Goal: Task Accomplishment & Management: Manage account settings

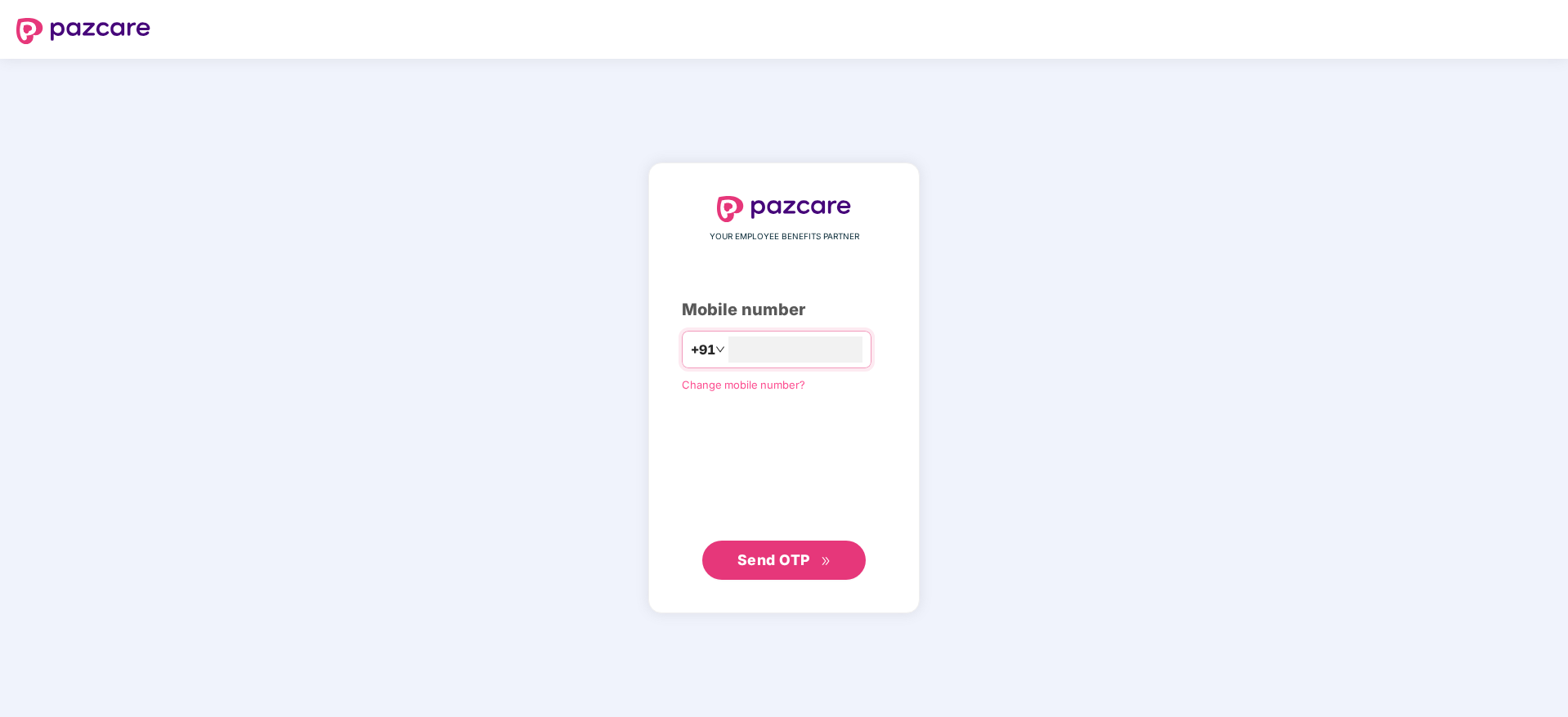
type input "**********"
click at [825, 563] on icon "double-right" at bounding box center [826, 560] width 10 height 10
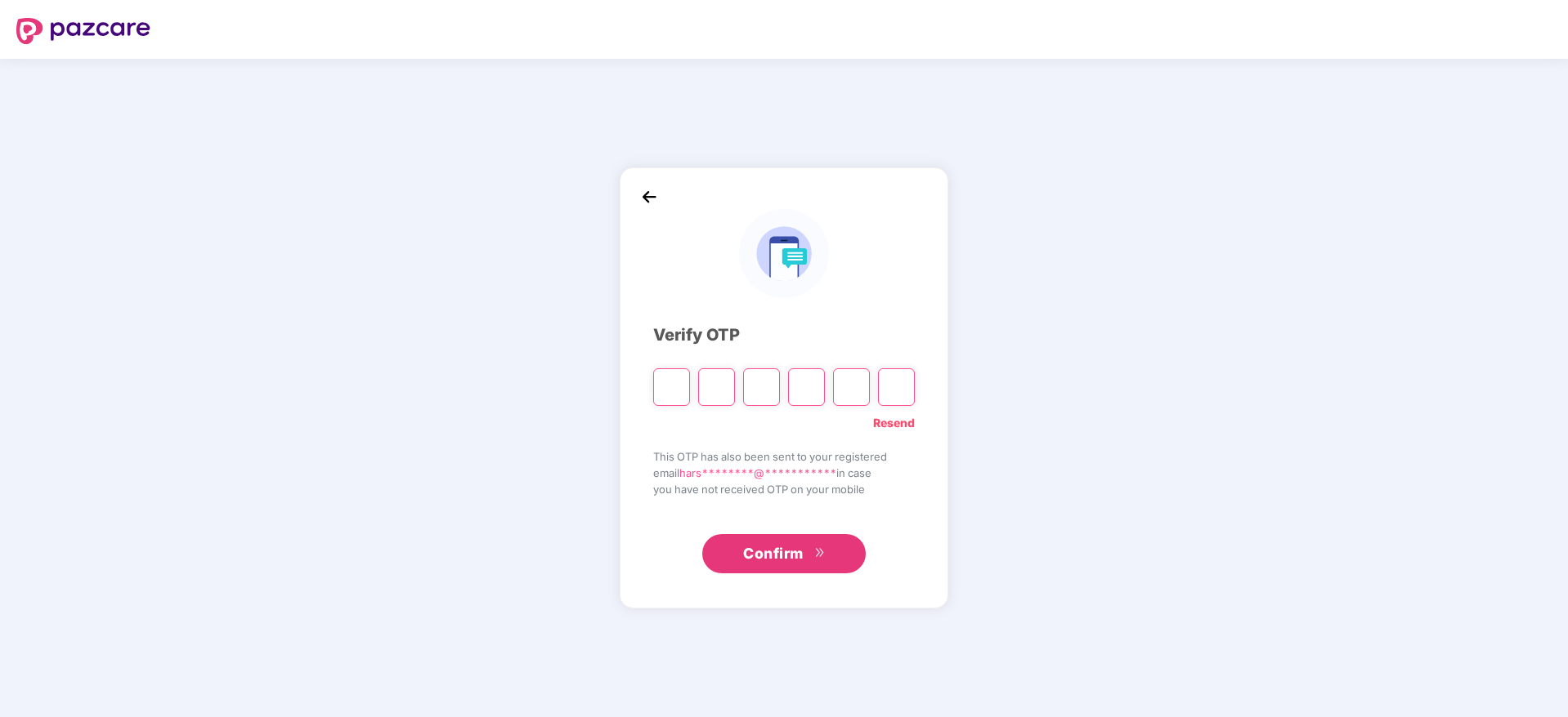
click at [671, 388] on input "Please enter verification code. Digit 1" at bounding box center [671, 387] width 37 height 38
paste input "*"
type input "*"
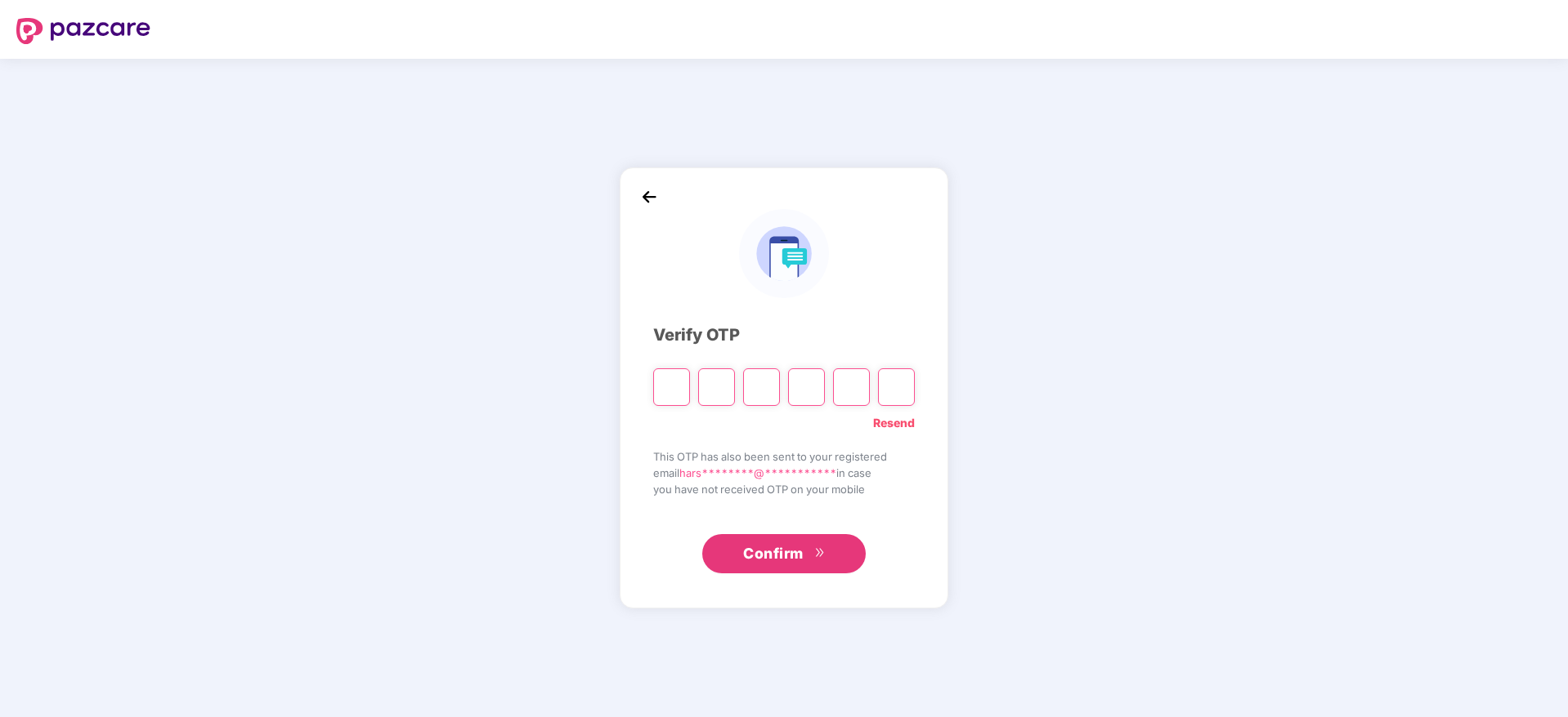
type input "*"
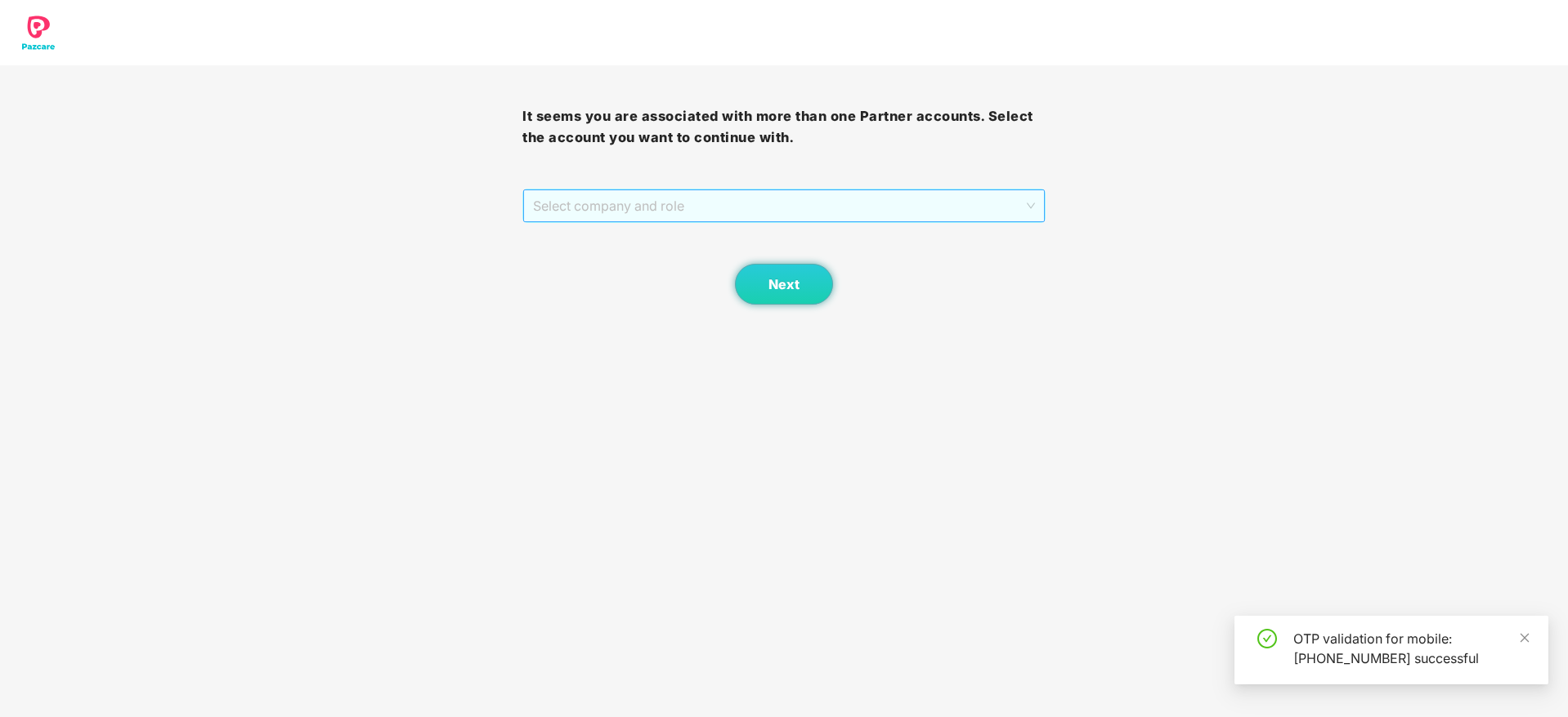
click at [689, 218] on span "Select company and role" at bounding box center [783, 205] width 501 height 31
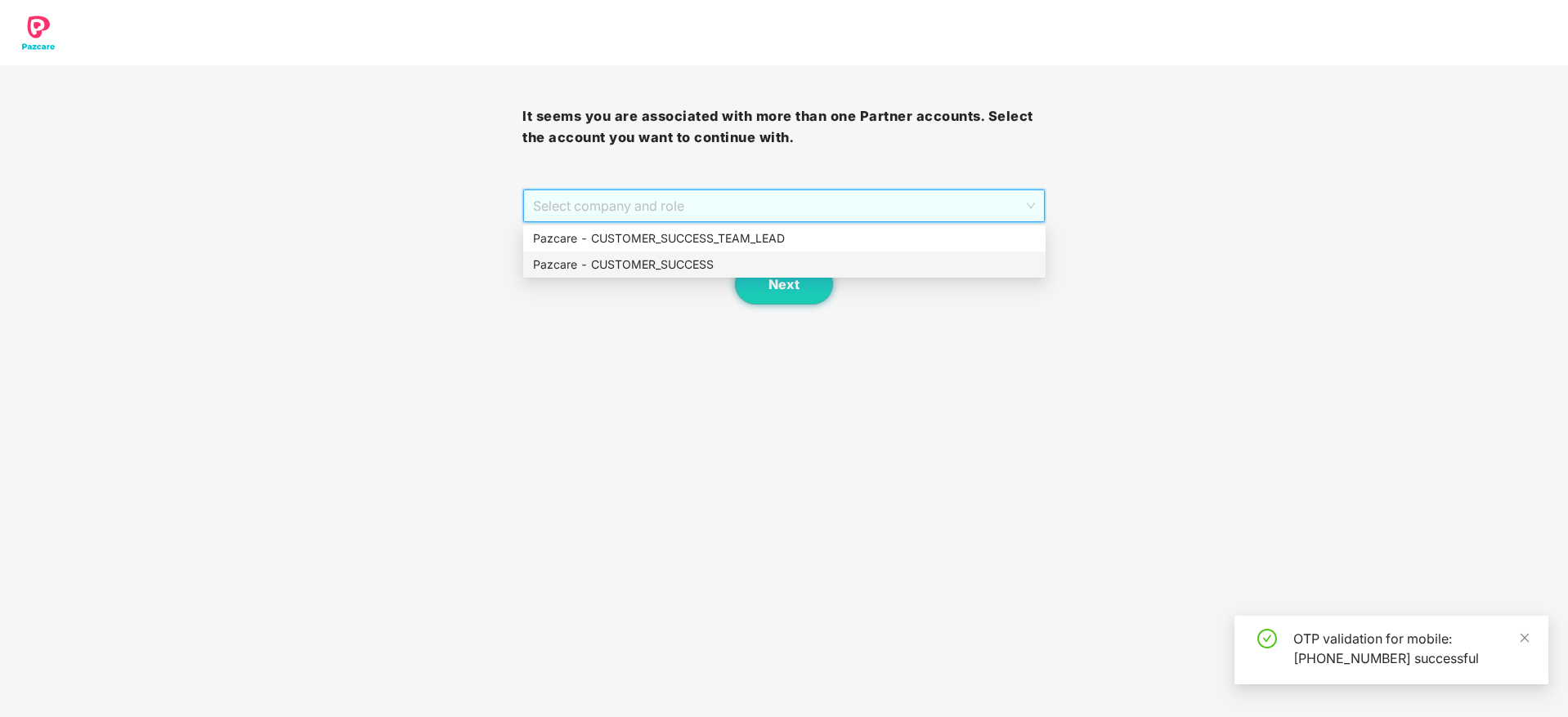
click at [636, 274] on div "Pazcare - CUSTOMER_SUCCESS" at bounding box center [785, 265] width 523 height 27
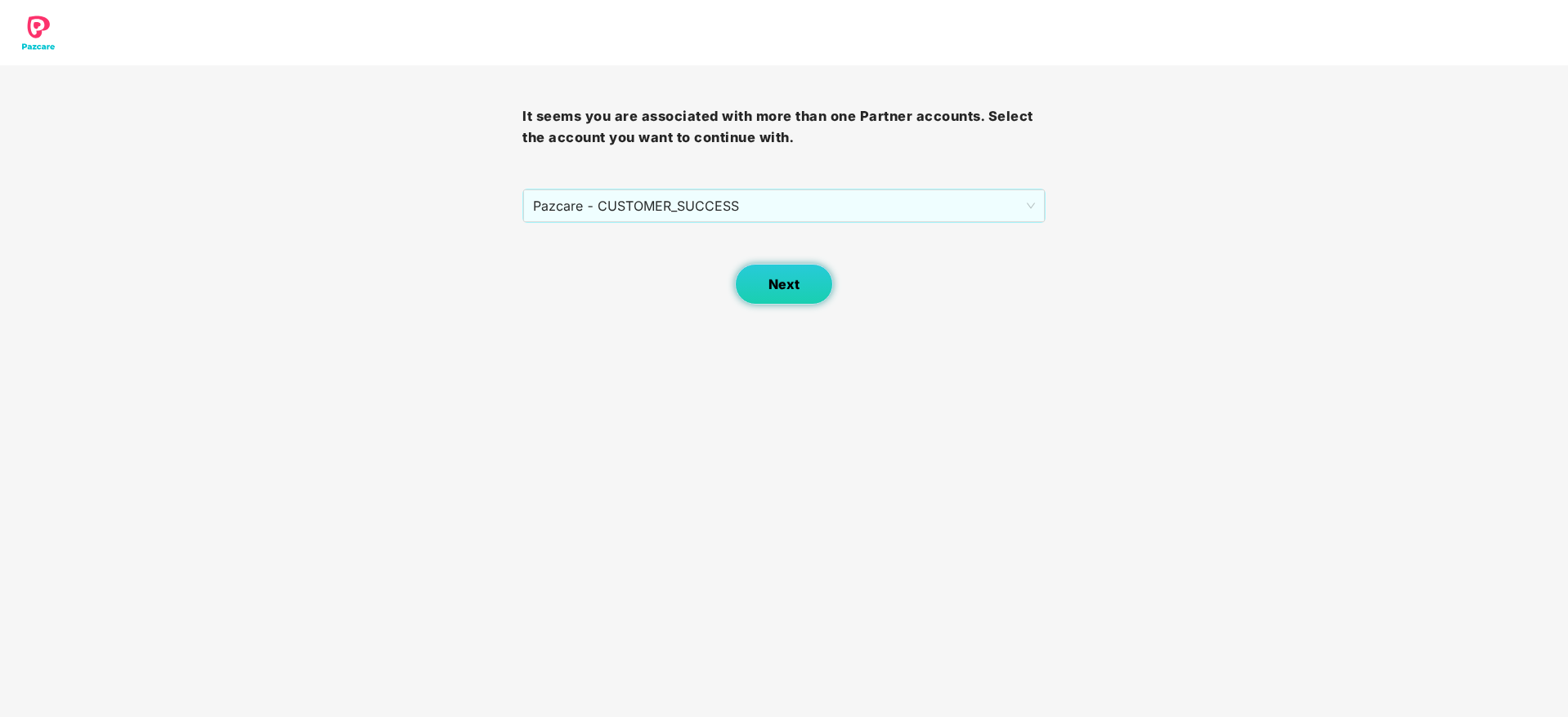
click at [771, 287] on span "Next" at bounding box center [784, 285] width 31 height 15
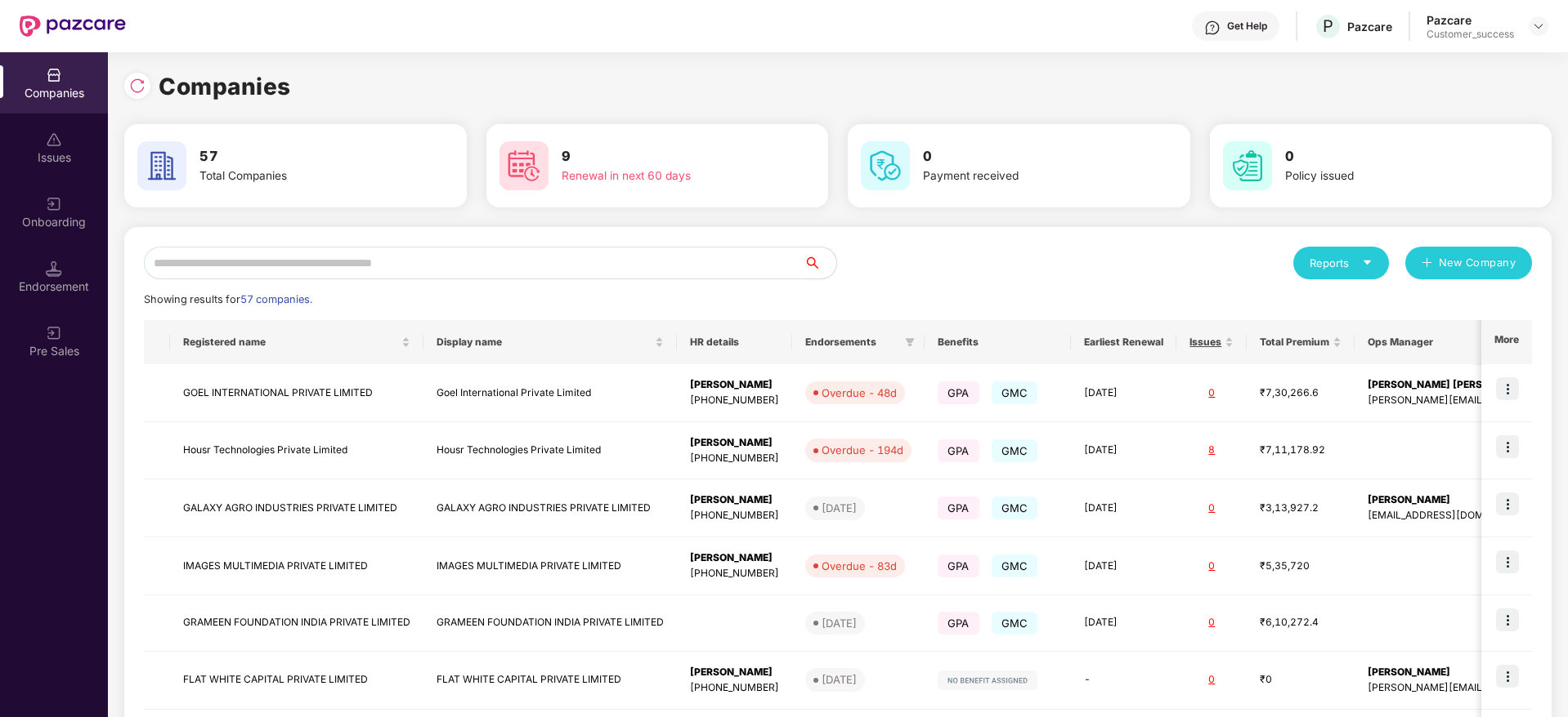
click at [556, 271] on input "text" at bounding box center [473, 263] width 660 height 32
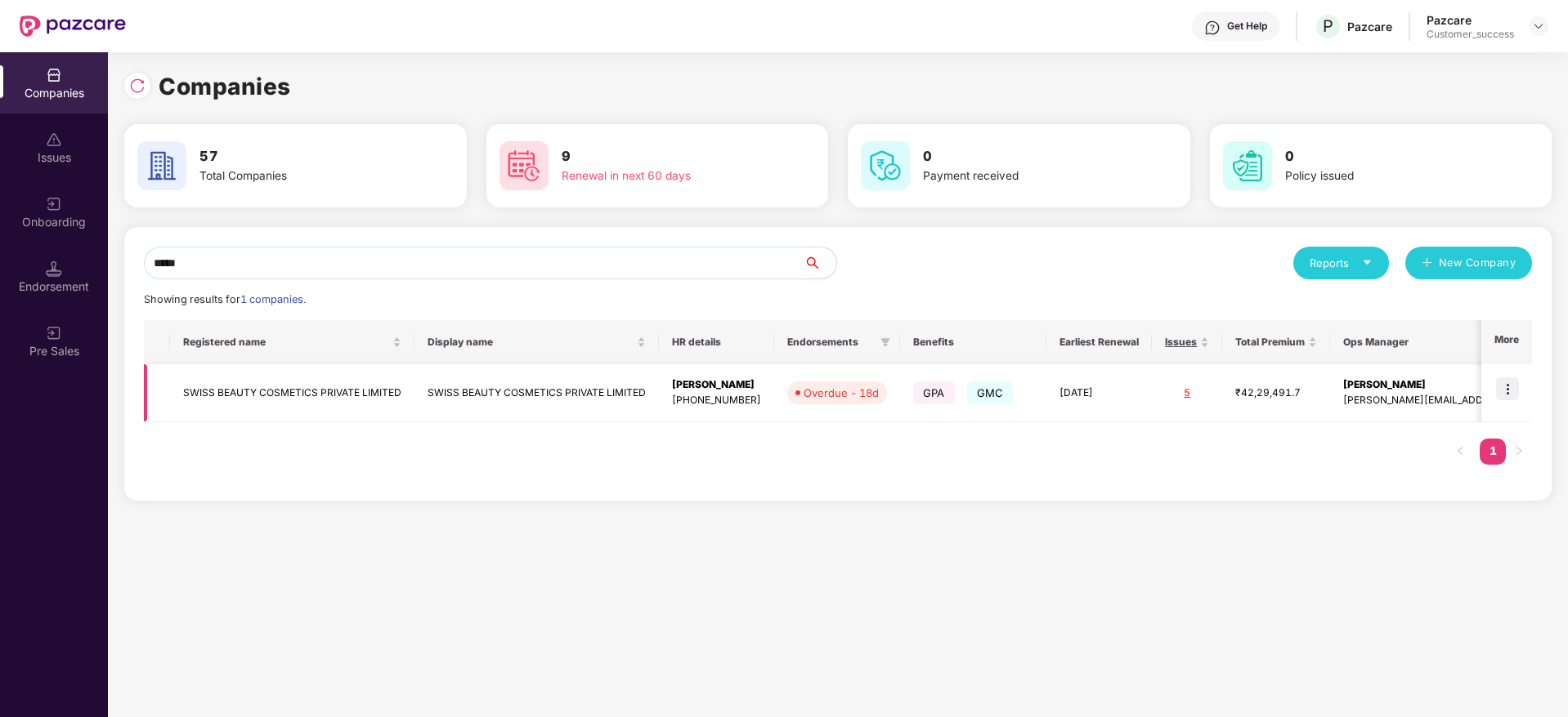
type input "*****"
click at [372, 392] on td "SWISS BEAUTY COSMETICS PRIVATE LIMITED" at bounding box center [292, 393] width 244 height 58
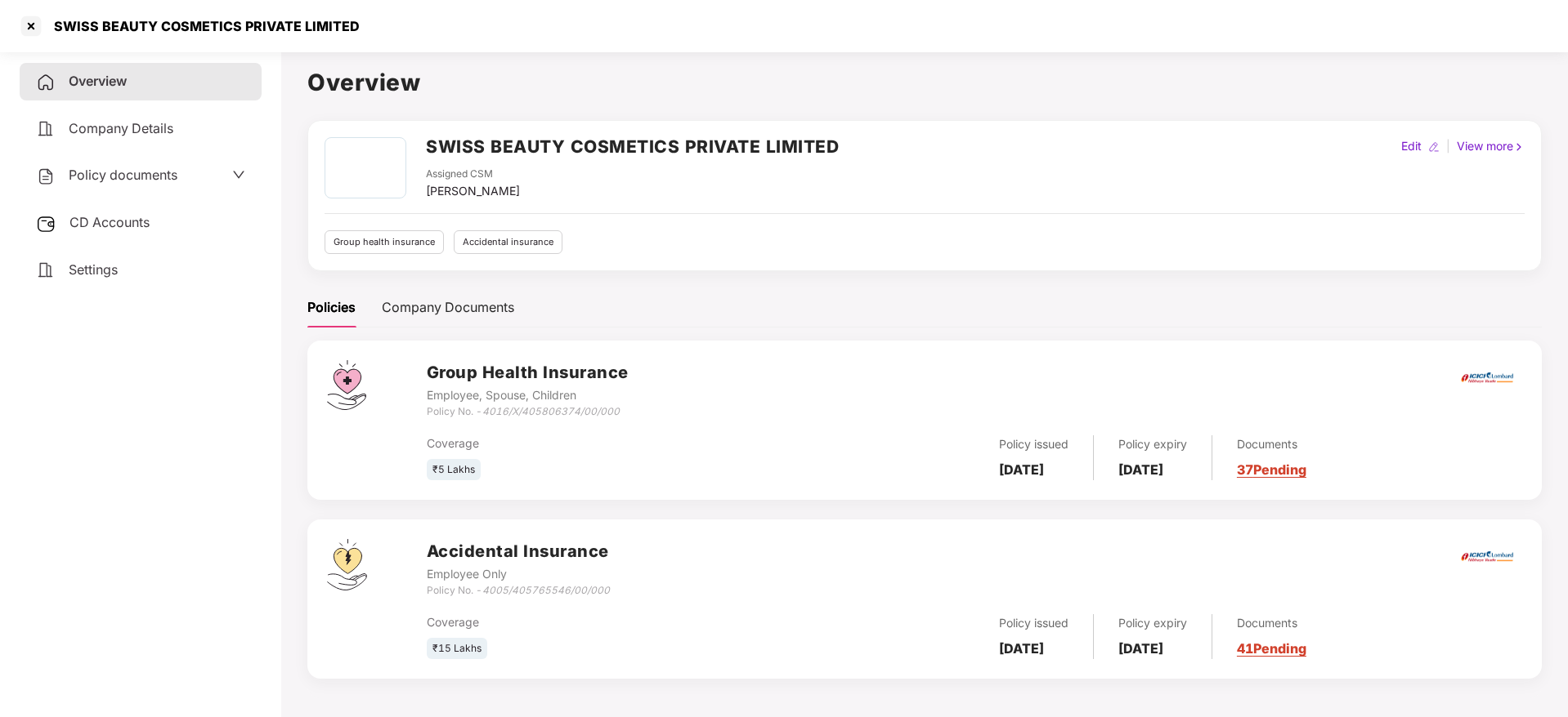
click at [1307, 469] on link "37 Pending" at bounding box center [1272, 469] width 69 height 16
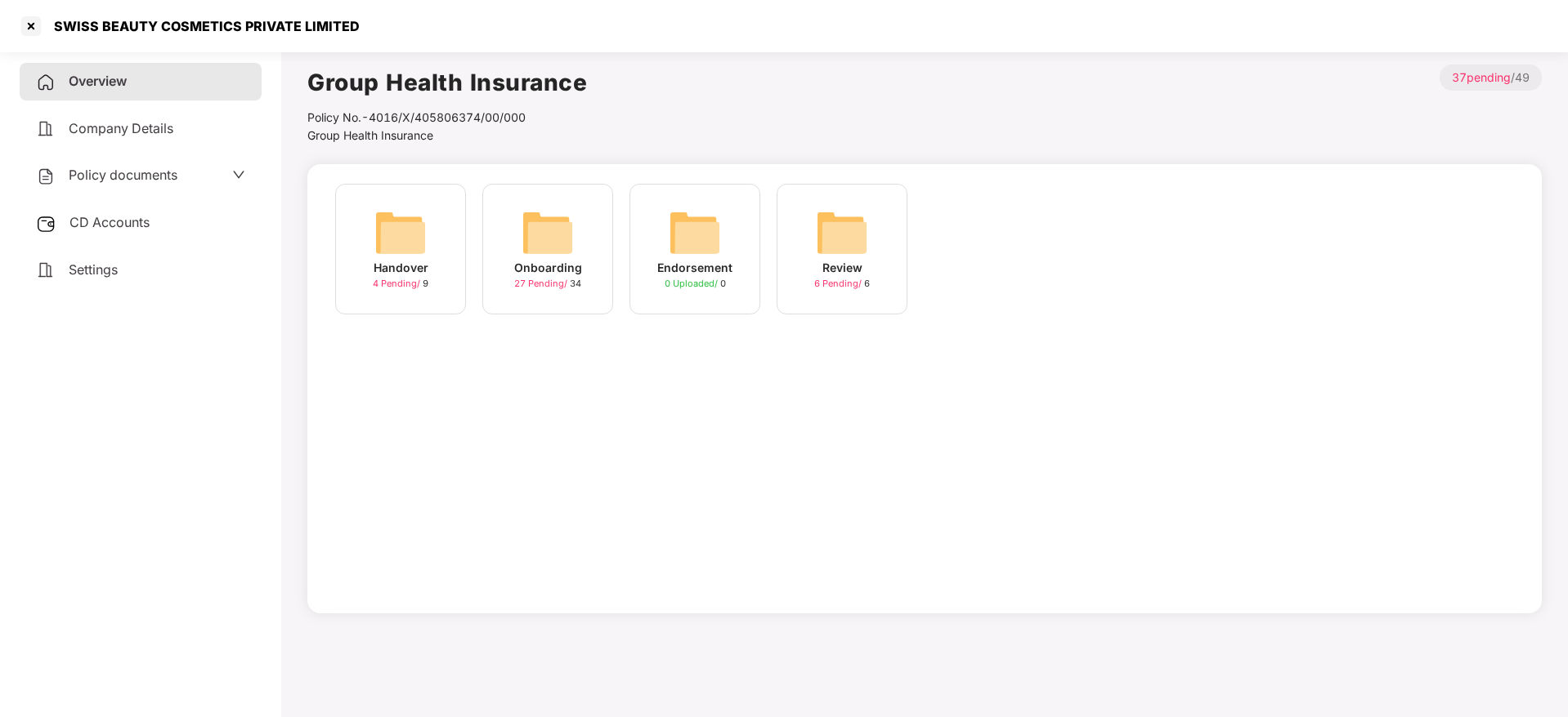
click at [559, 238] on img at bounding box center [547, 233] width 52 height 52
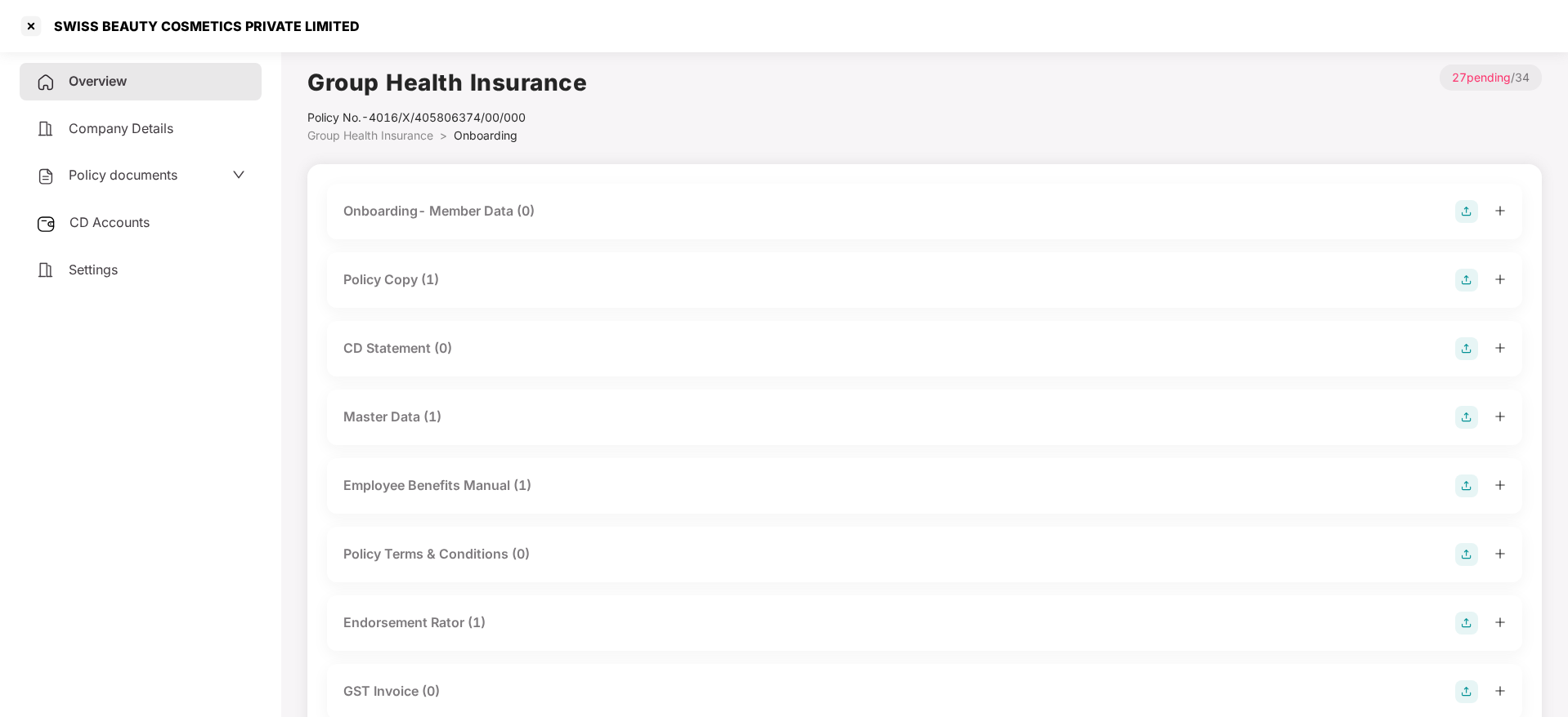
click at [416, 416] on div "Master Data (1)" at bounding box center [392, 417] width 98 height 21
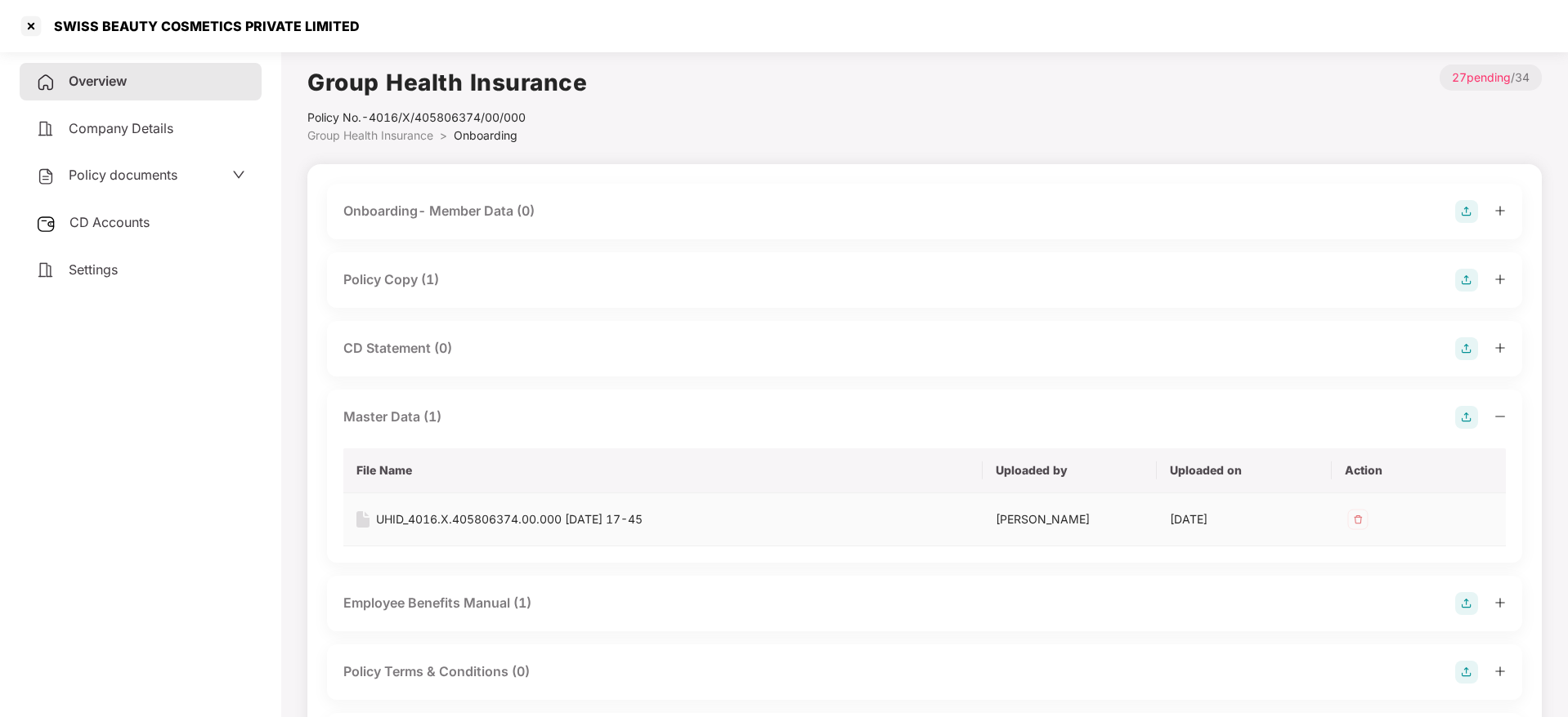
click at [457, 519] on div "UHID_4016.X.405806374.00.000 [DATE] 17-45" at bounding box center [509, 519] width 266 height 18
click at [491, 213] on div "Onboarding- Member Data (0)" at bounding box center [438, 212] width 191 height 21
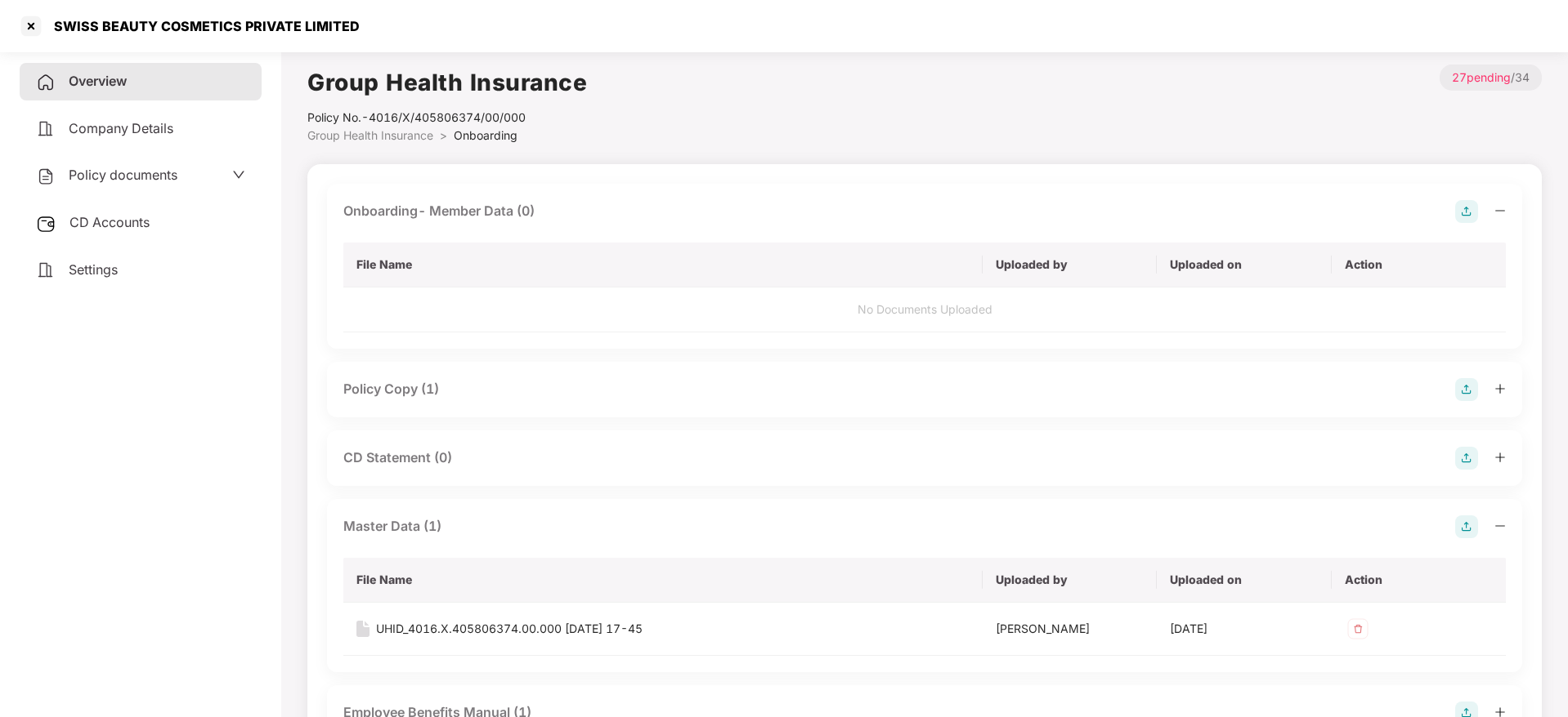
click at [1467, 210] on img at bounding box center [1466, 212] width 23 height 23
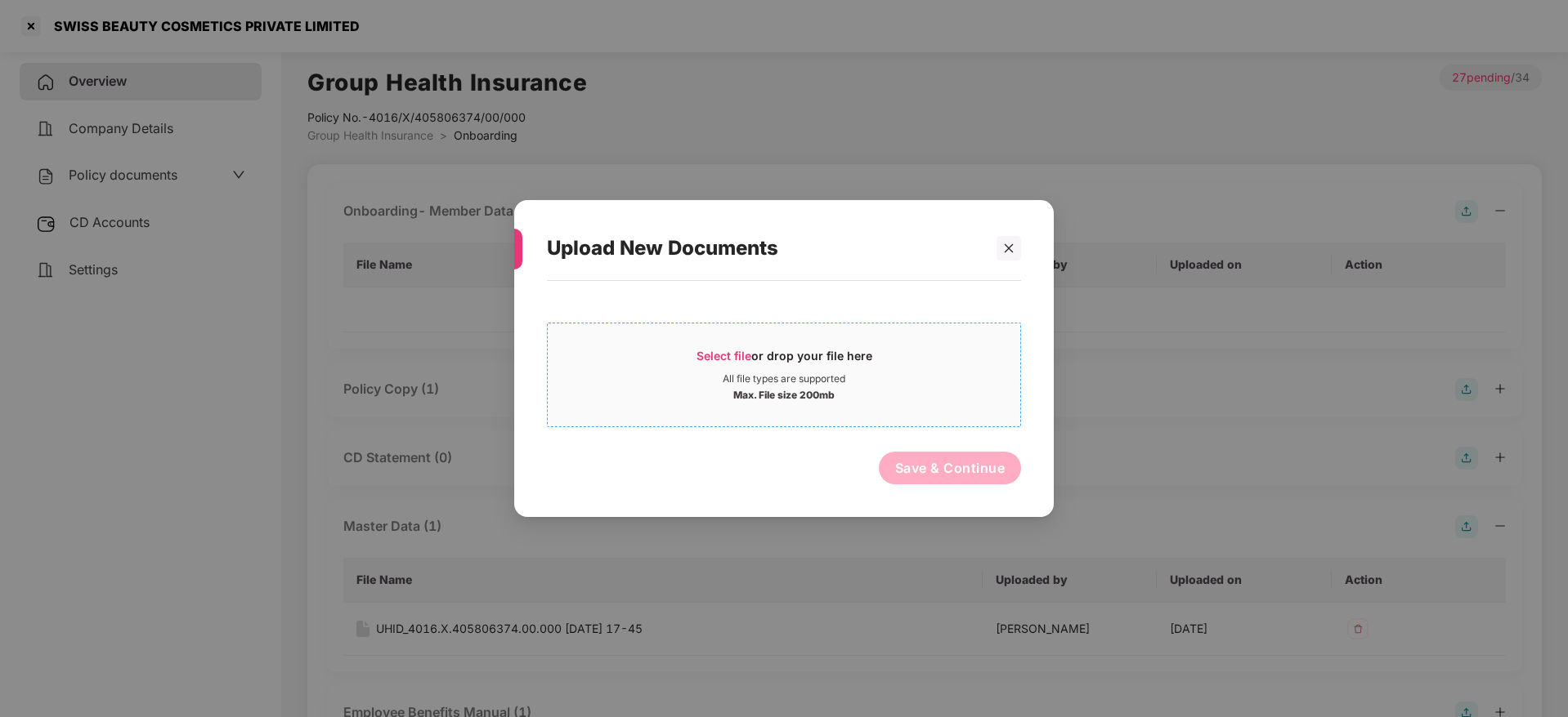
click at [708, 352] on span "Select file" at bounding box center [724, 355] width 55 height 14
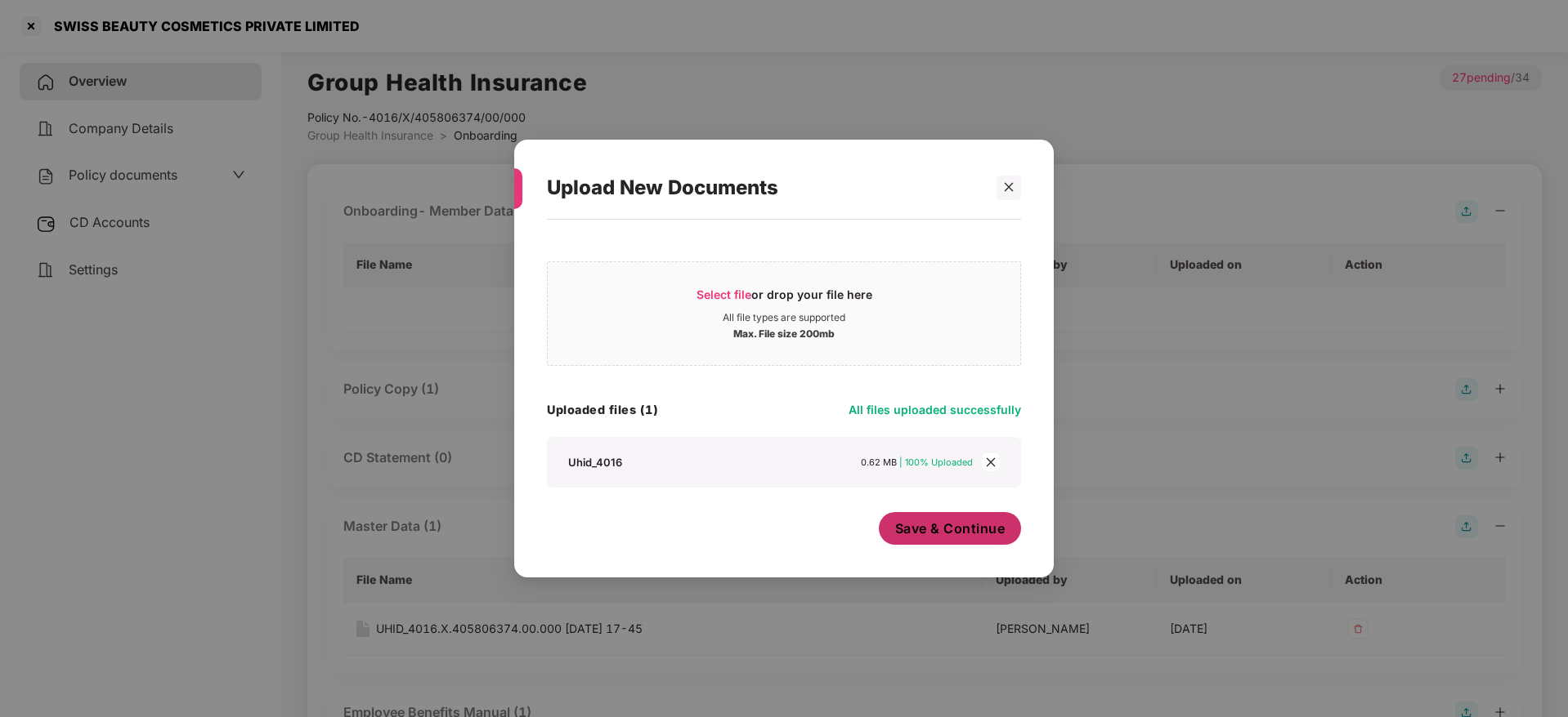
click at [937, 536] on span "Save & Continue" at bounding box center [950, 528] width 110 height 18
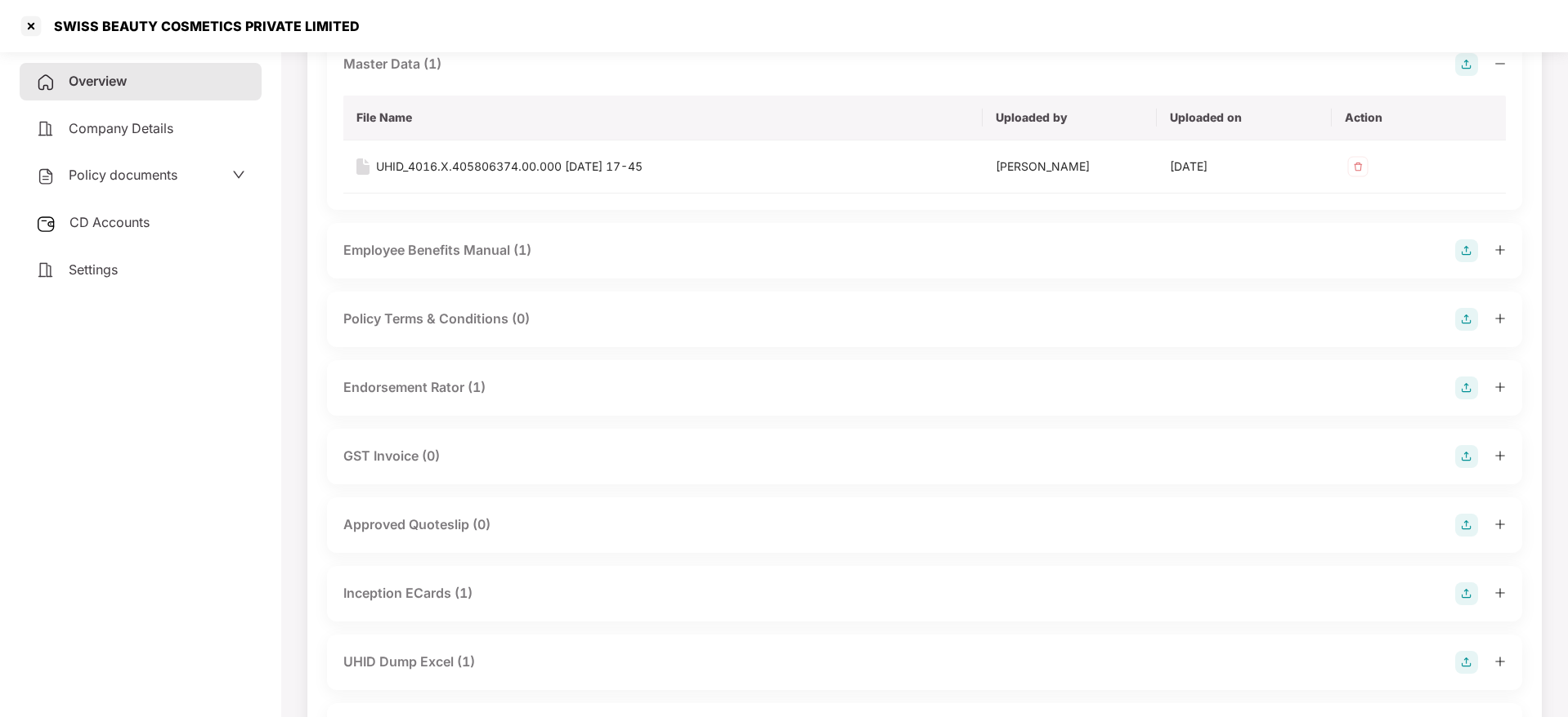
scroll to position [490, 0]
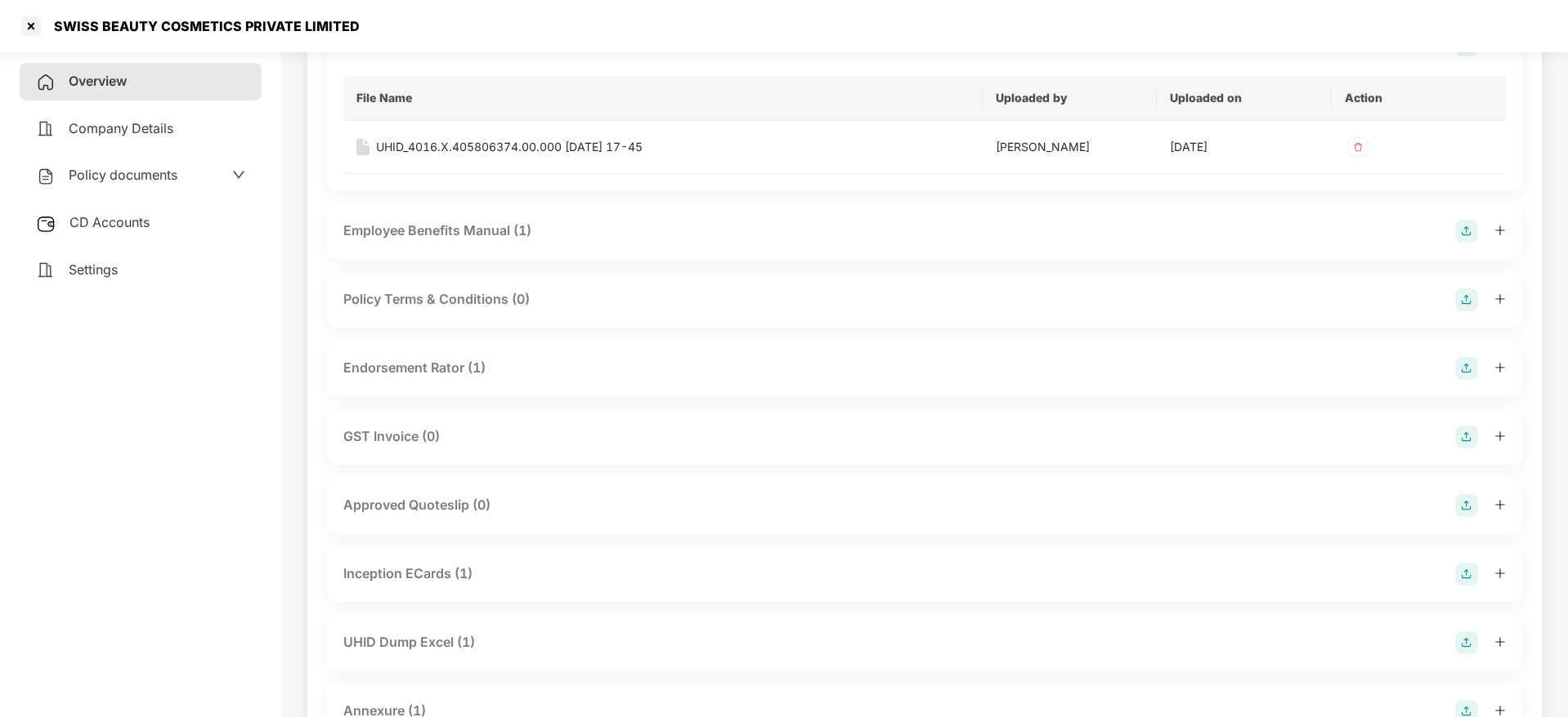
click at [951, 379] on div "Endorsement Rator (1)" at bounding box center [924, 368] width 1162 height 23
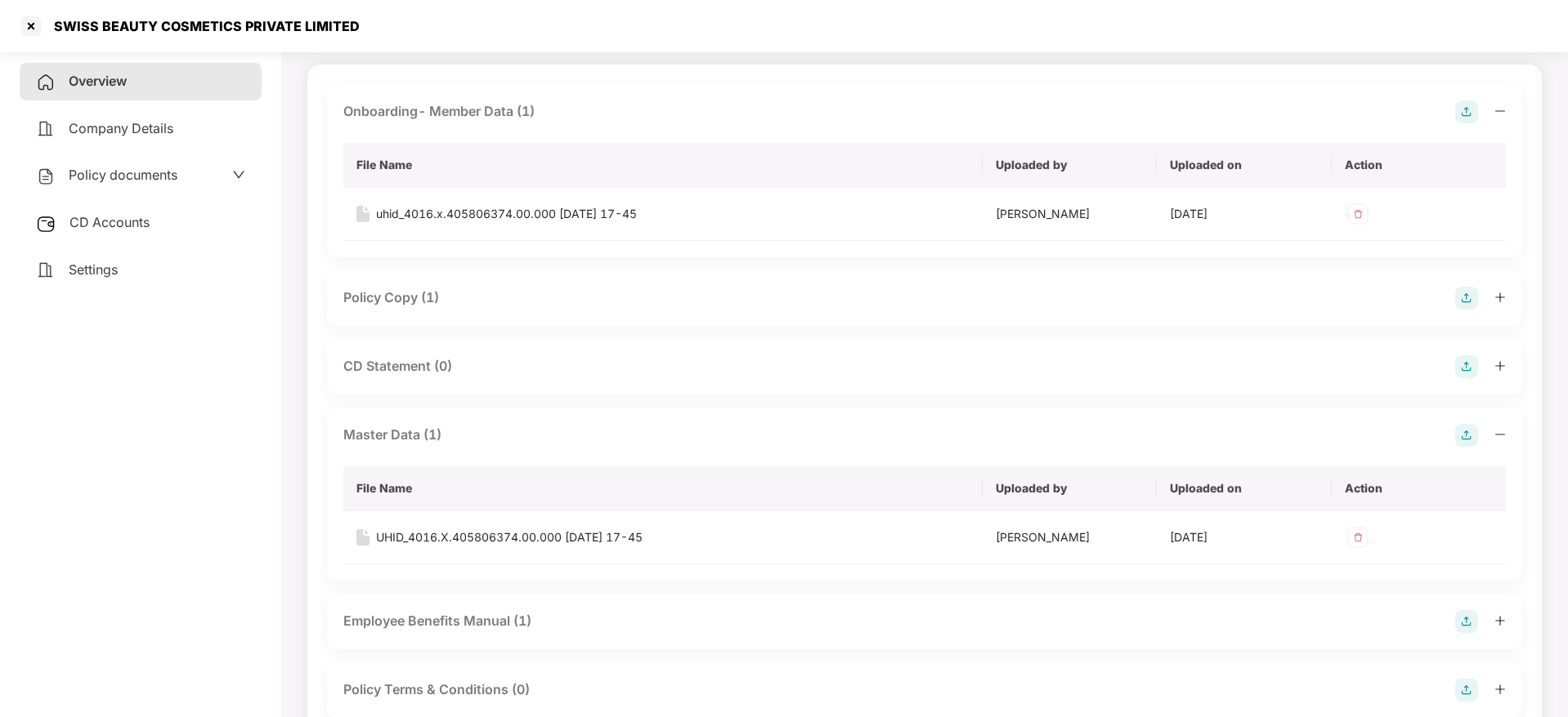
scroll to position [98, 0]
click at [32, 33] on div at bounding box center [31, 27] width 27 height 27
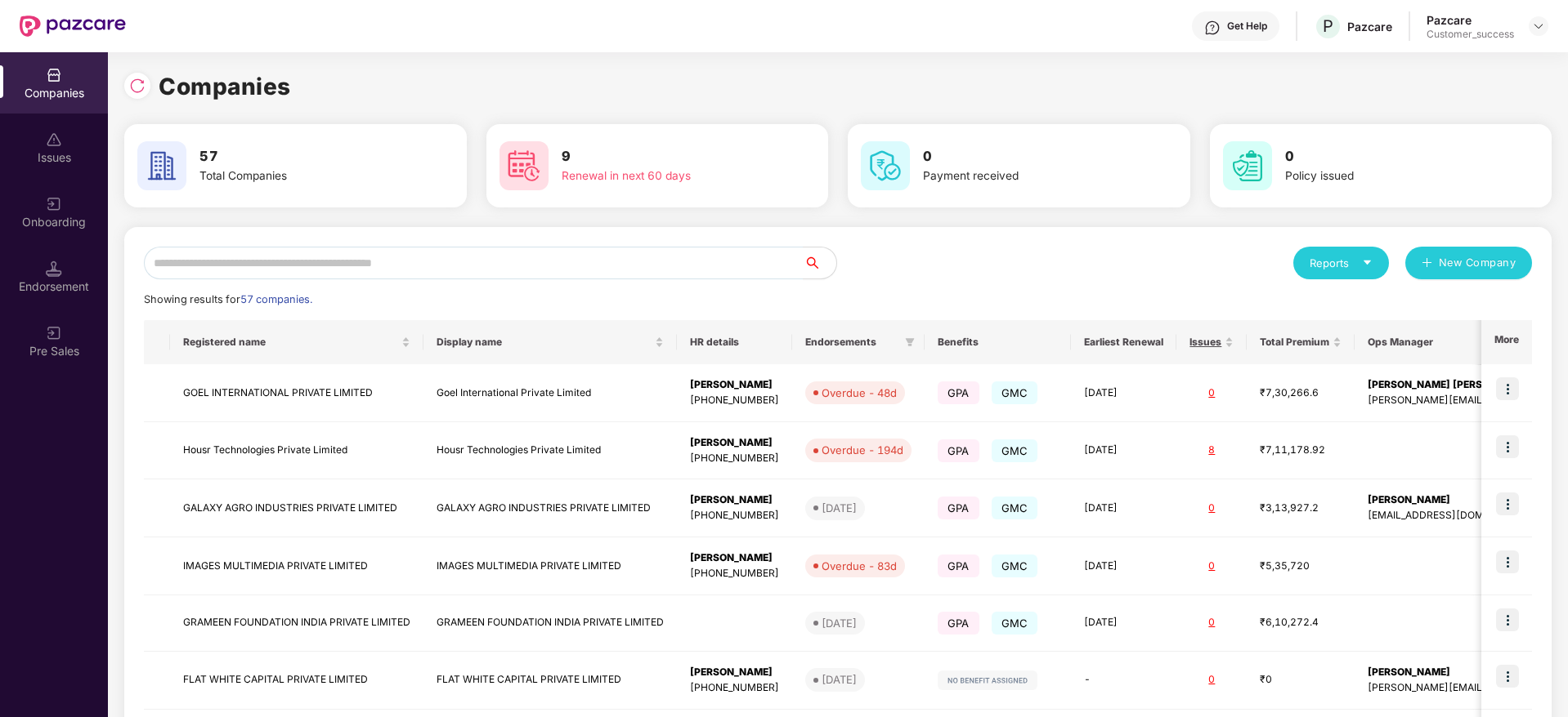
scroll to position [0, 0]
click at [281, 260] on input "text" at bounding box center [473, 263] width 660 height 32
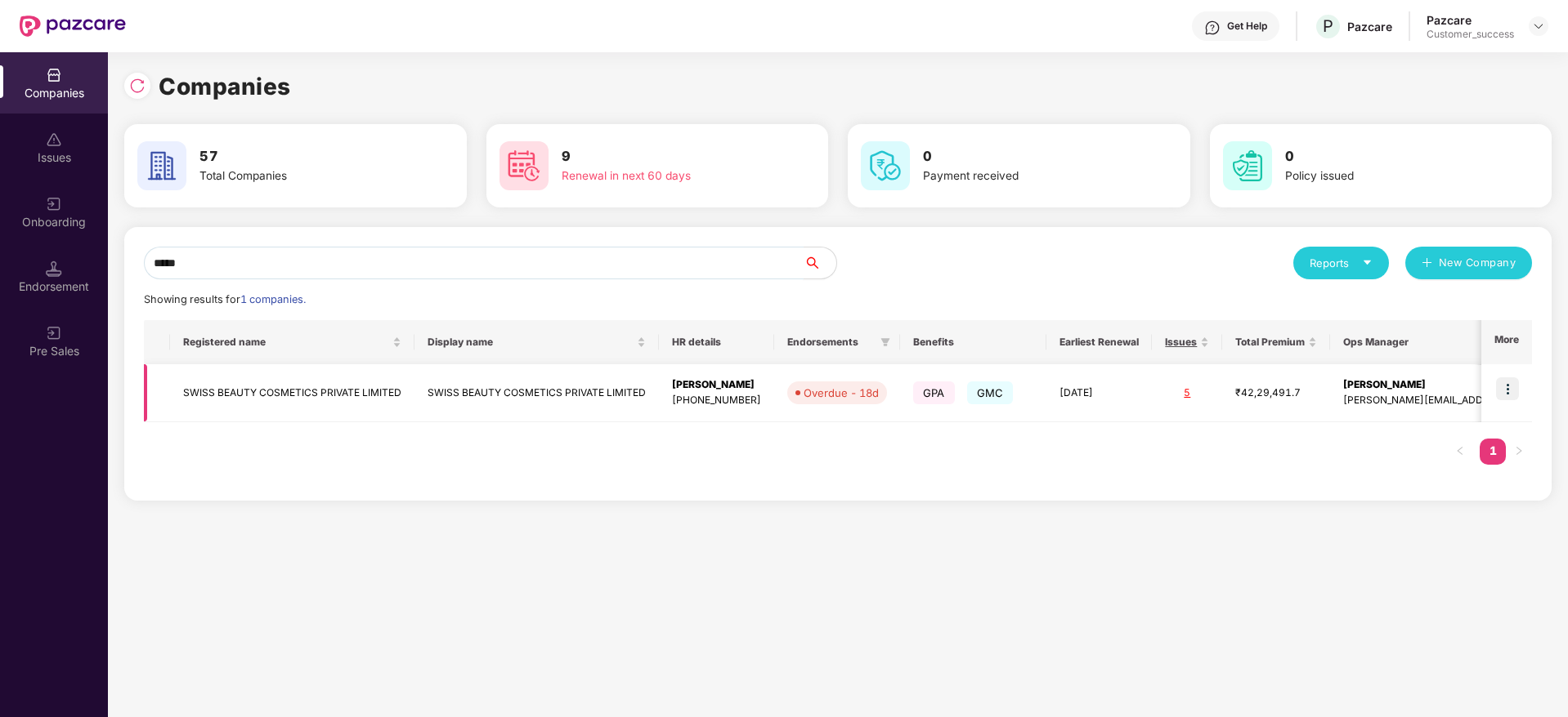
type input "*****"
click at [275, 399] on td "SWISS BEAUTY COSMETICS PRIVATE LIMITED" at bounding box center [292, 393] width 244 height 58
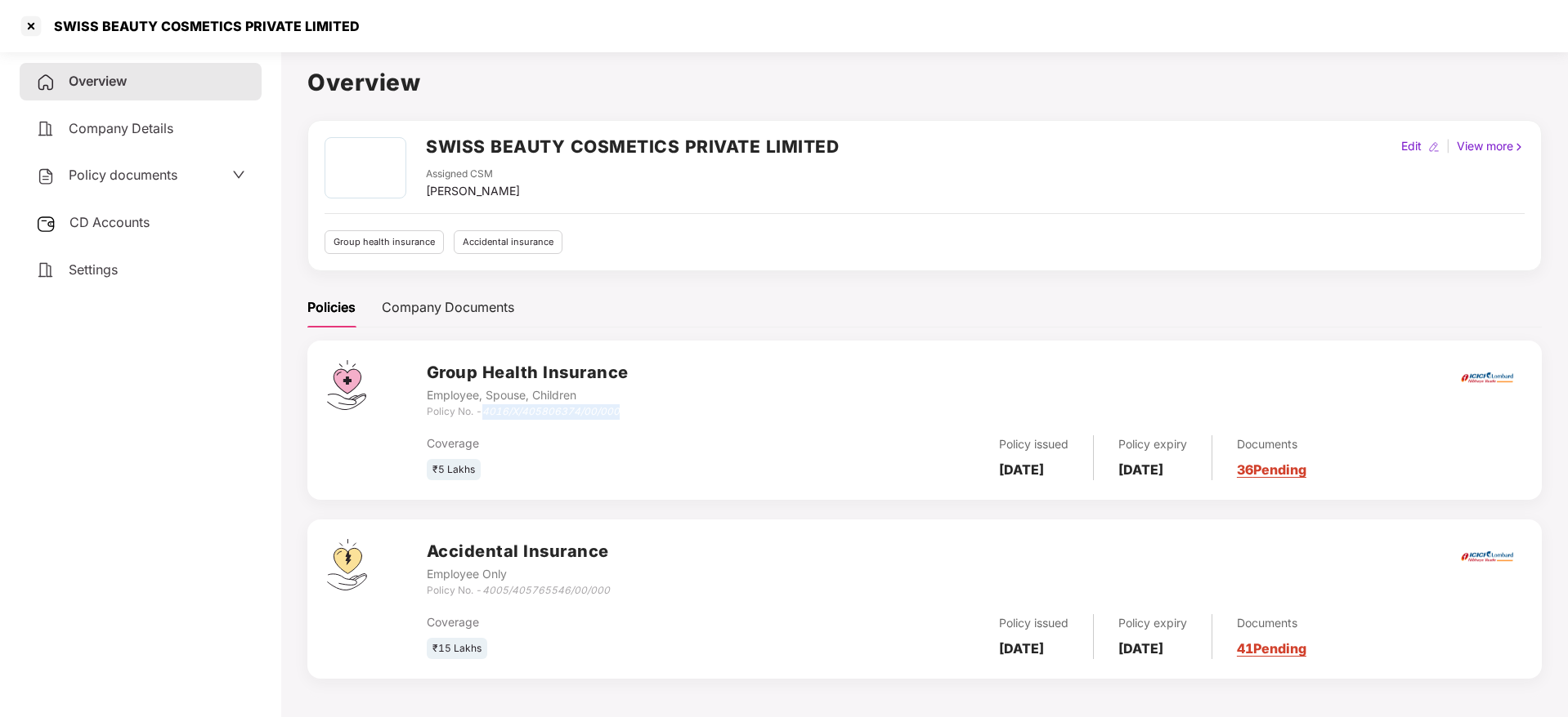
drag, startPoint x: 642, startPoint y: 416, endPoint x: 487, endPoint y: 411, distance: 155.1
click at [487, 411] on div "Group Health Insurance Employee, Spouse, Children Policy No. - 4016/X/405806374…" at bounding box center [974, 389] width 1096 height 59
copy icon "4016/X/405806374/00/000"
click at [117, 224] on span "CD Accounts" at bounding box center [109, 221] width 80 height 16
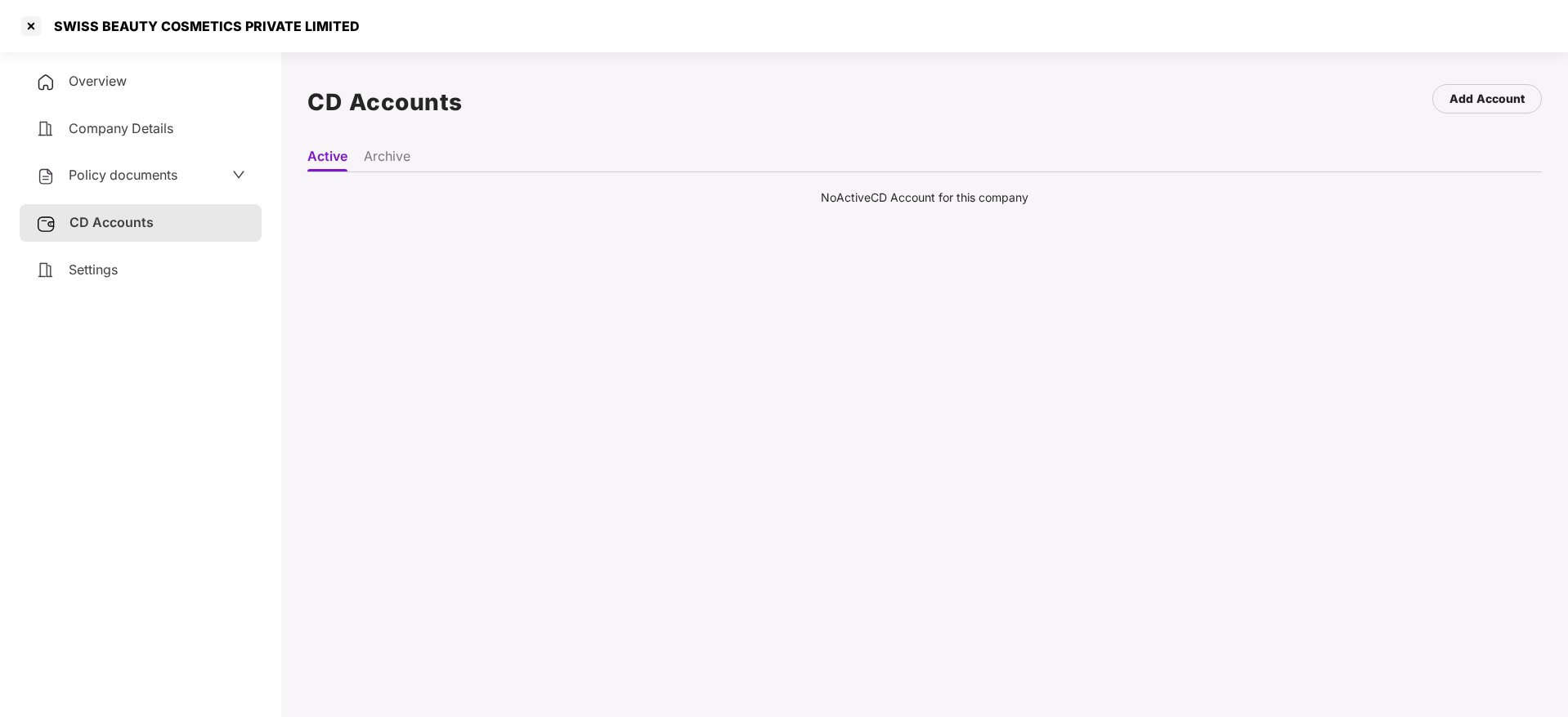
click at [399, 164] on li "Archive" at bounding box center [387, 160] width 47 height 24
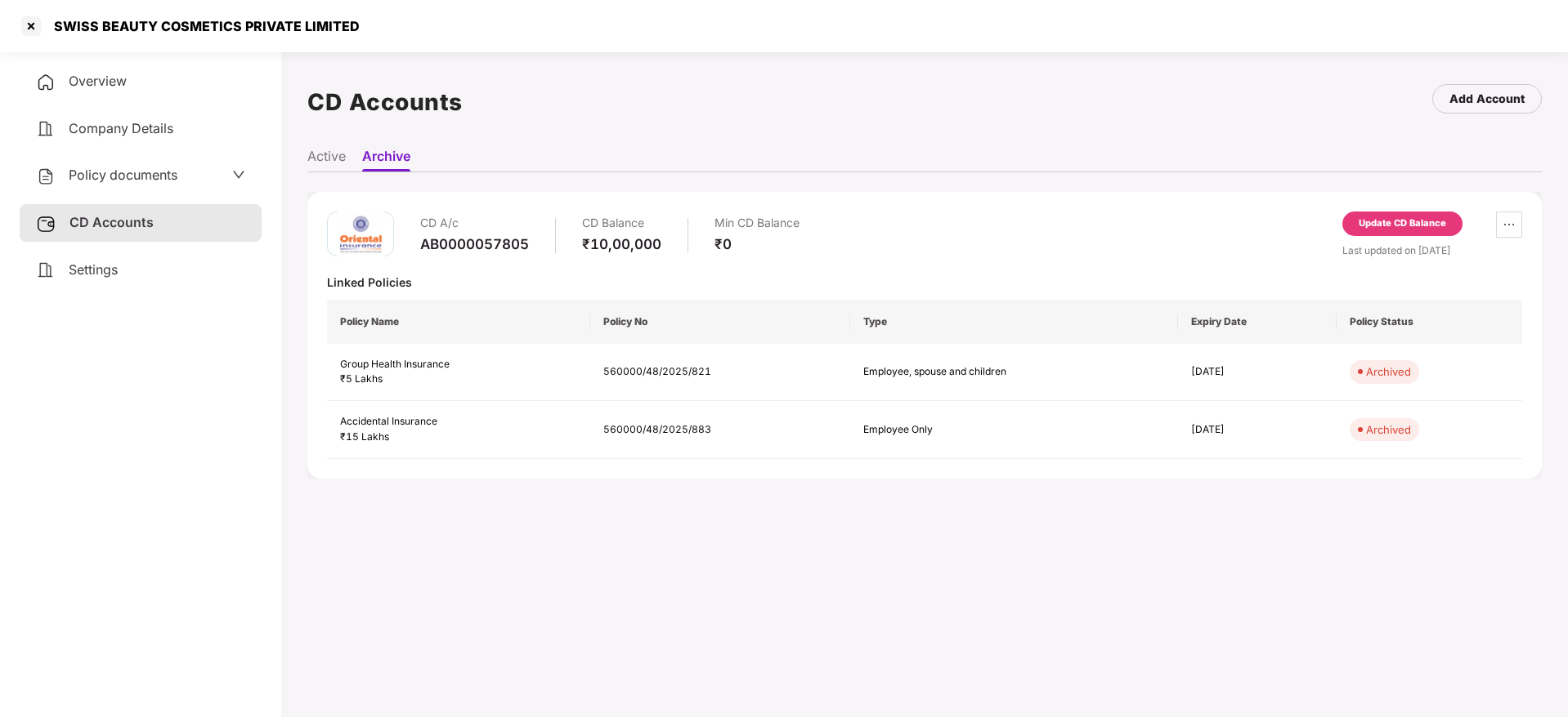
click at [90, 86] on span "Overview" at bounding box center [97, 81] width 58 height 16
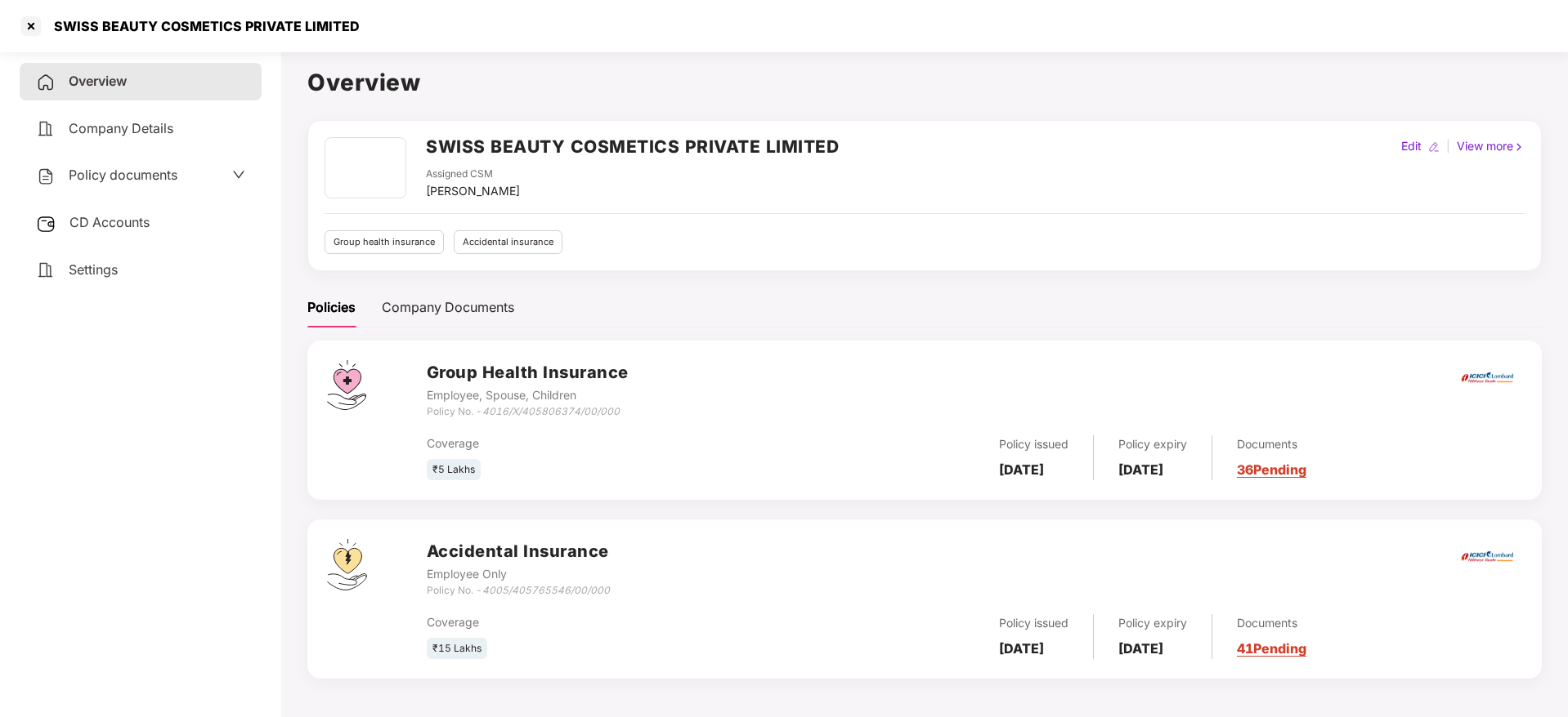
click at [120, 224] on span "CD Accounts" at bounding box center [109, 221] width 80 height 16
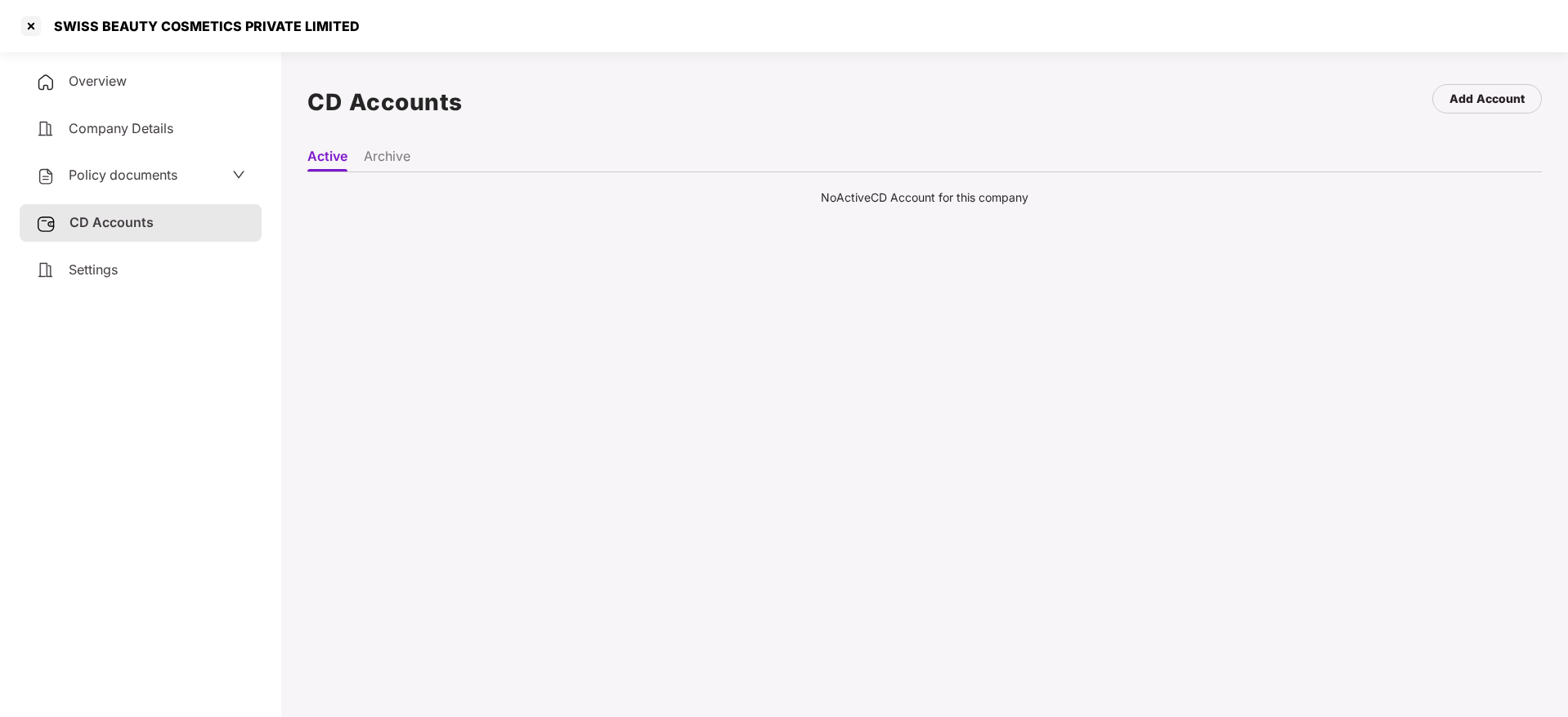
click at [315, 149] on li "Active" at bounding box center [327, 160] width 40 height 24
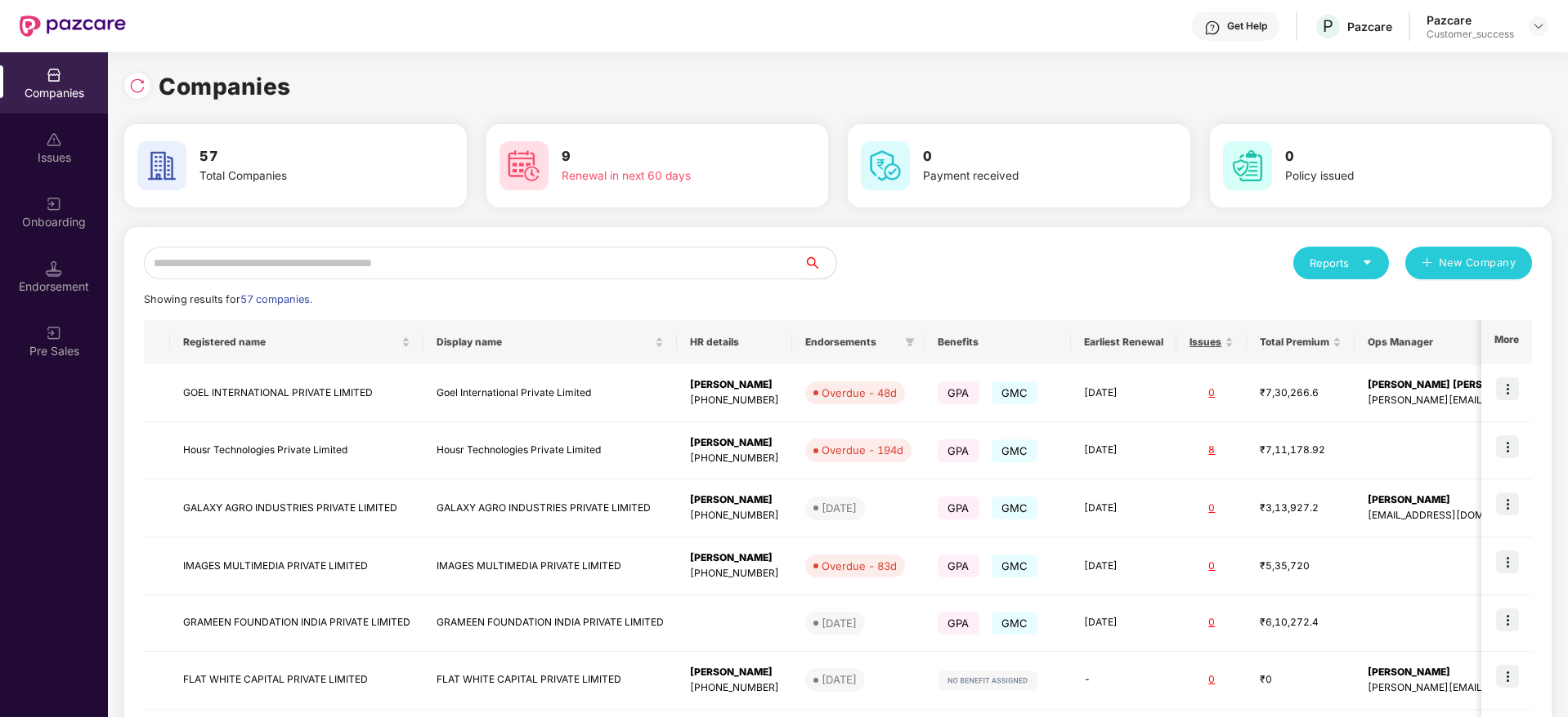
click at [513, 256] on input "text" at bounding box center [473, 263] width 660 height 32
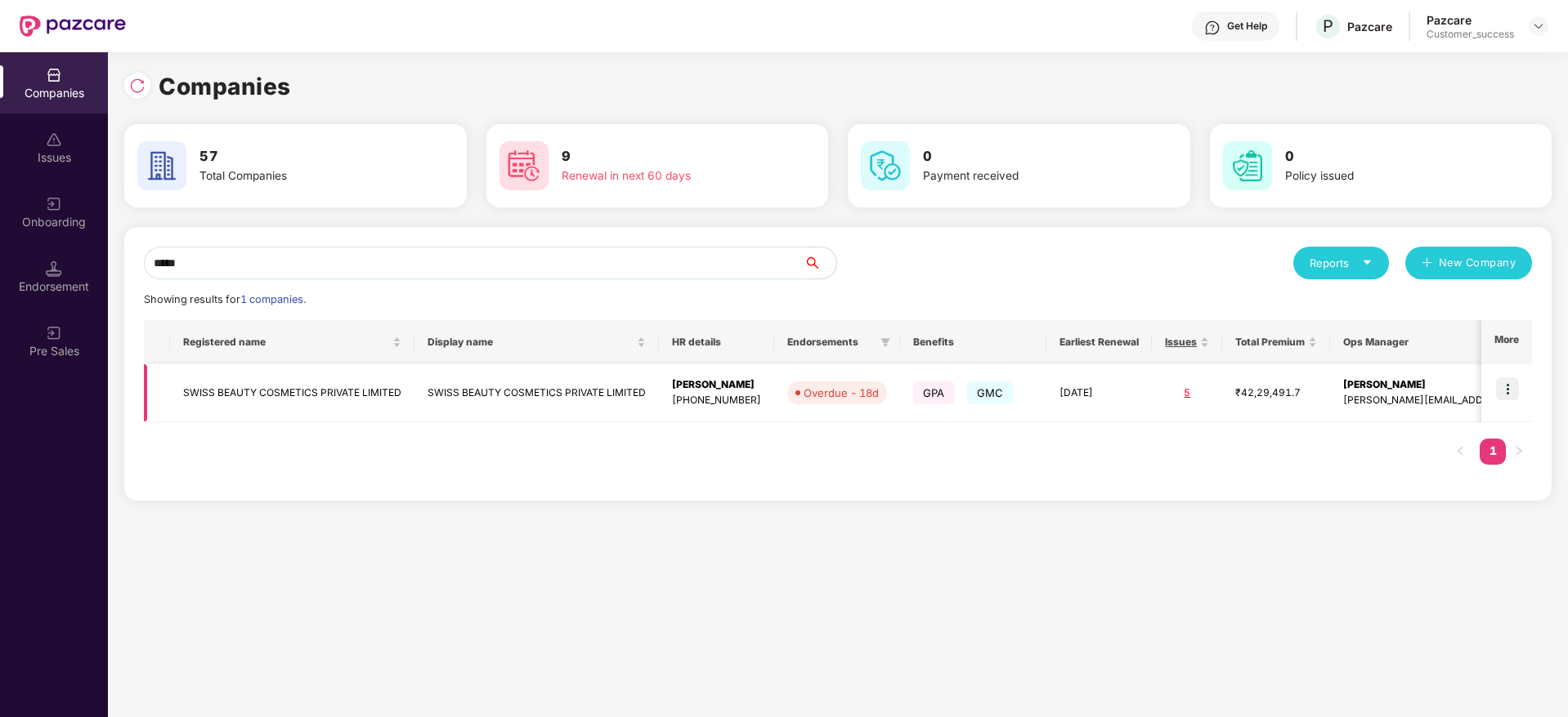
type input "*****"
click at [394, 397] on td "SWISS BEAUTY COSMETICS PRIVATE LIMITED" at bounding box center [292, 393] width 244 height 58
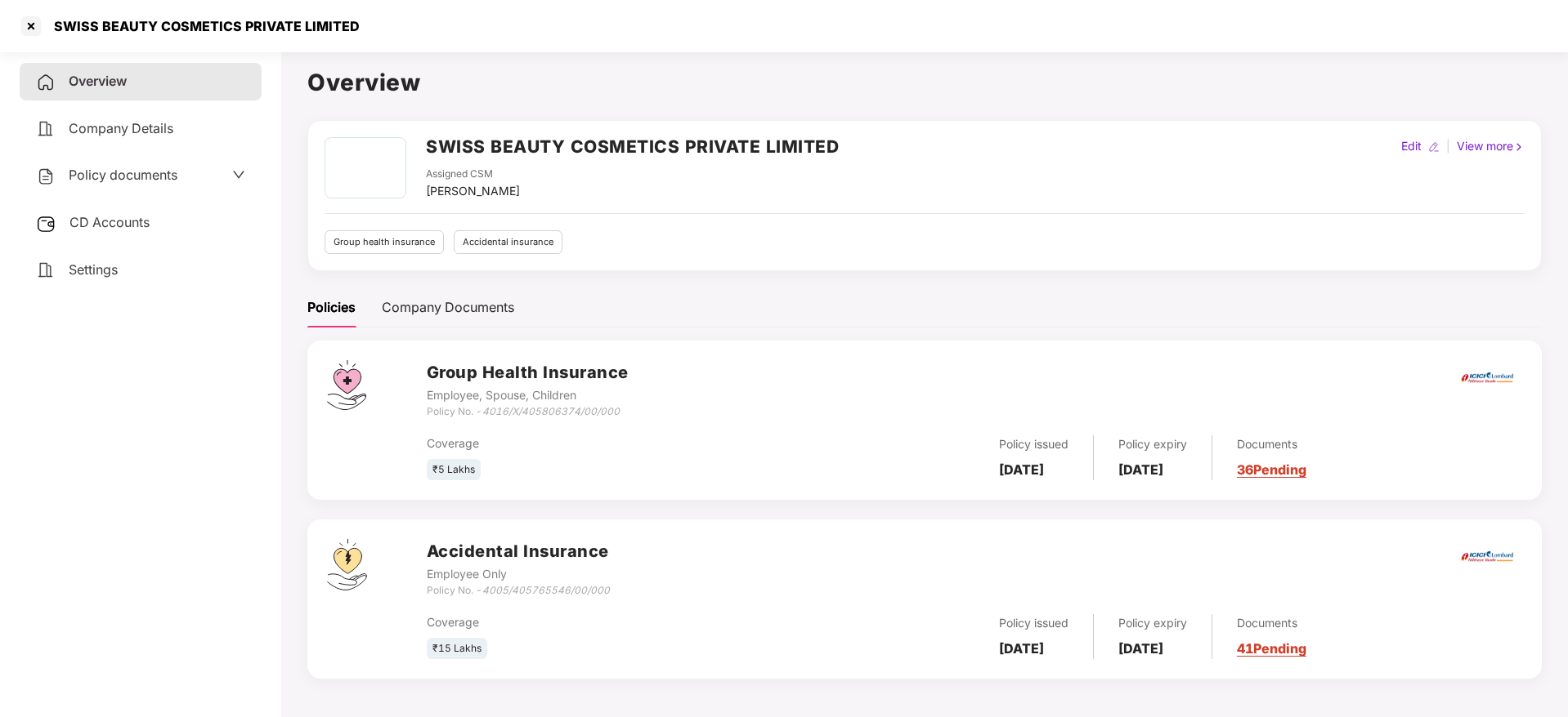
click at [1291, 474] on link "36 Pending" at bounding box center [1272, 469] width 69 height 16
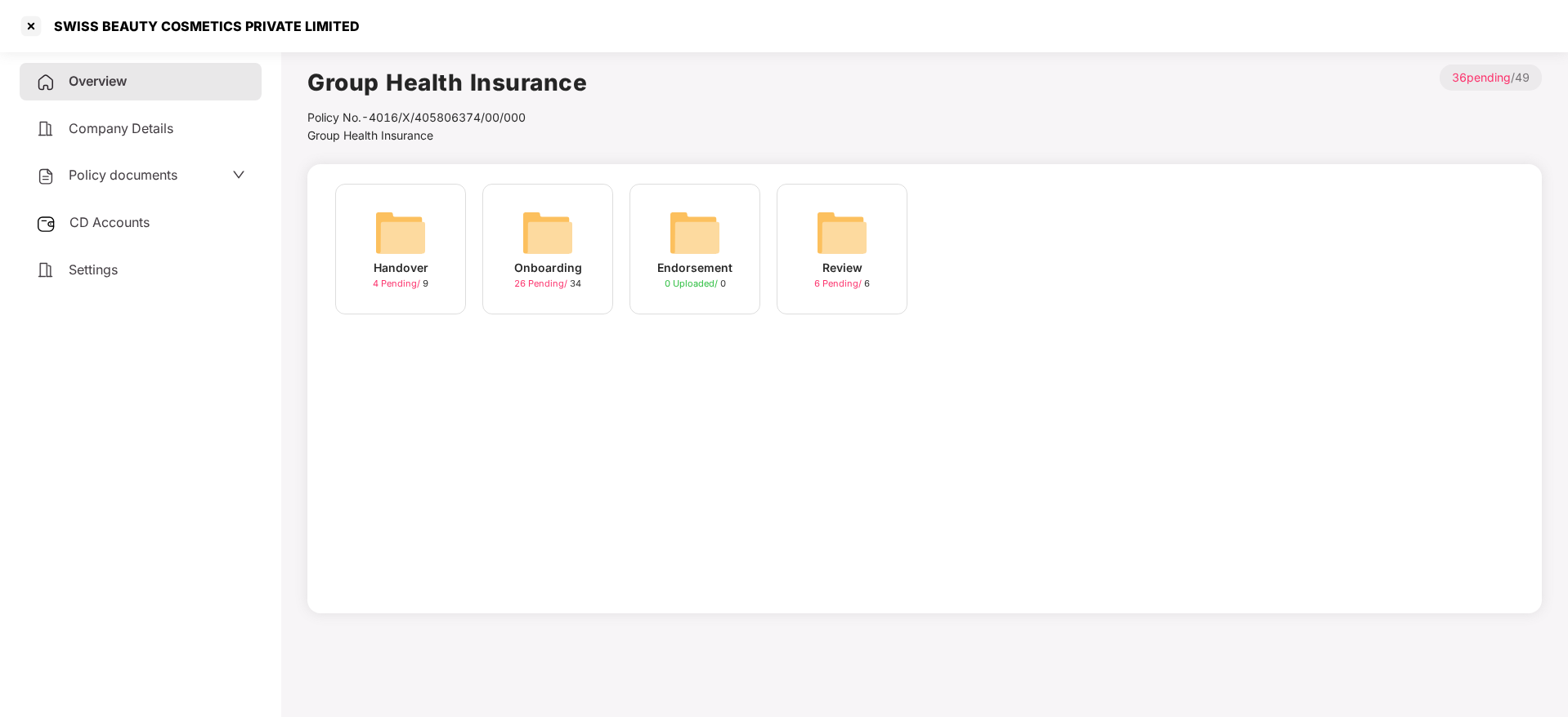
click at [546, 233] on img at bounding box center [547, 233] width 52 height 52
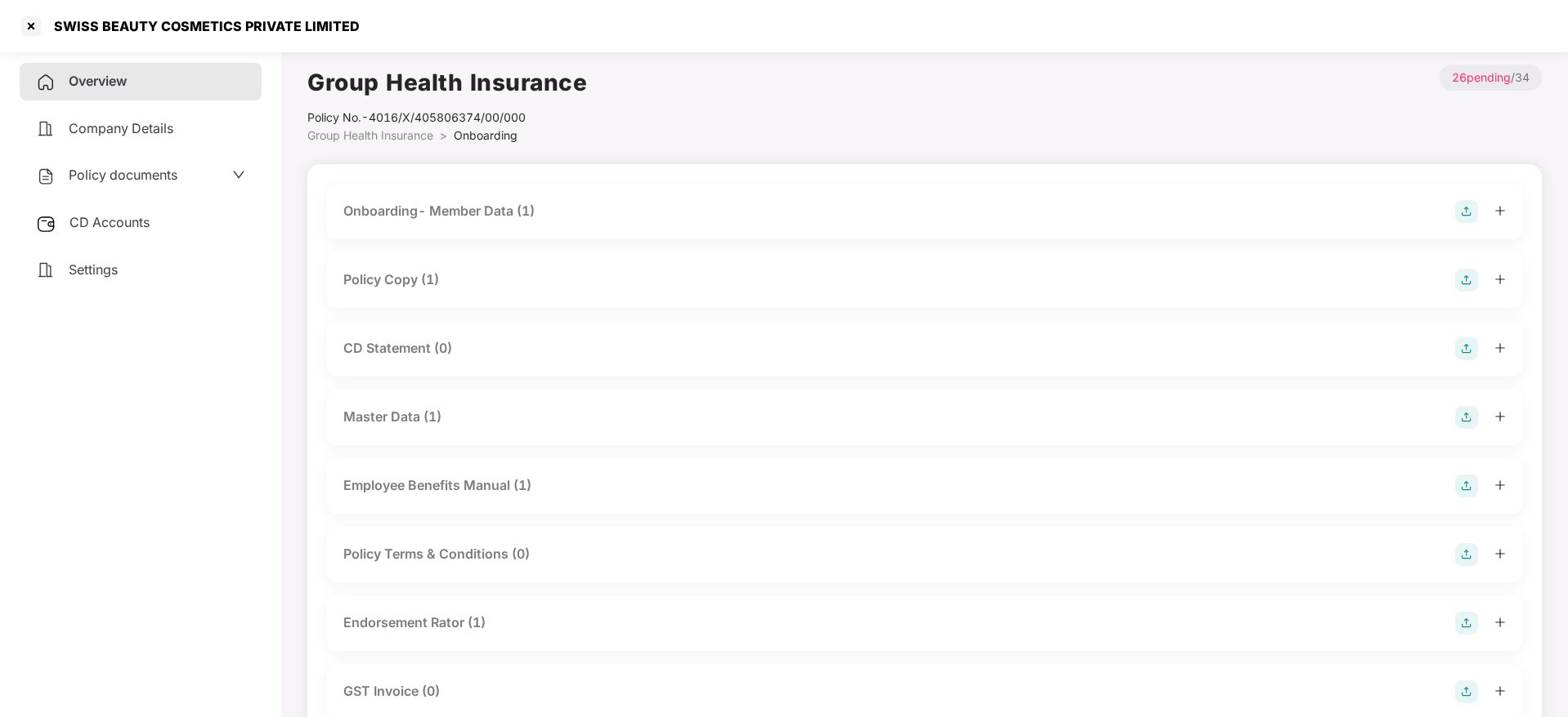
click at [124, 219] on span "CD Accounts" at bounding box center [109, 221] width 80 height 16
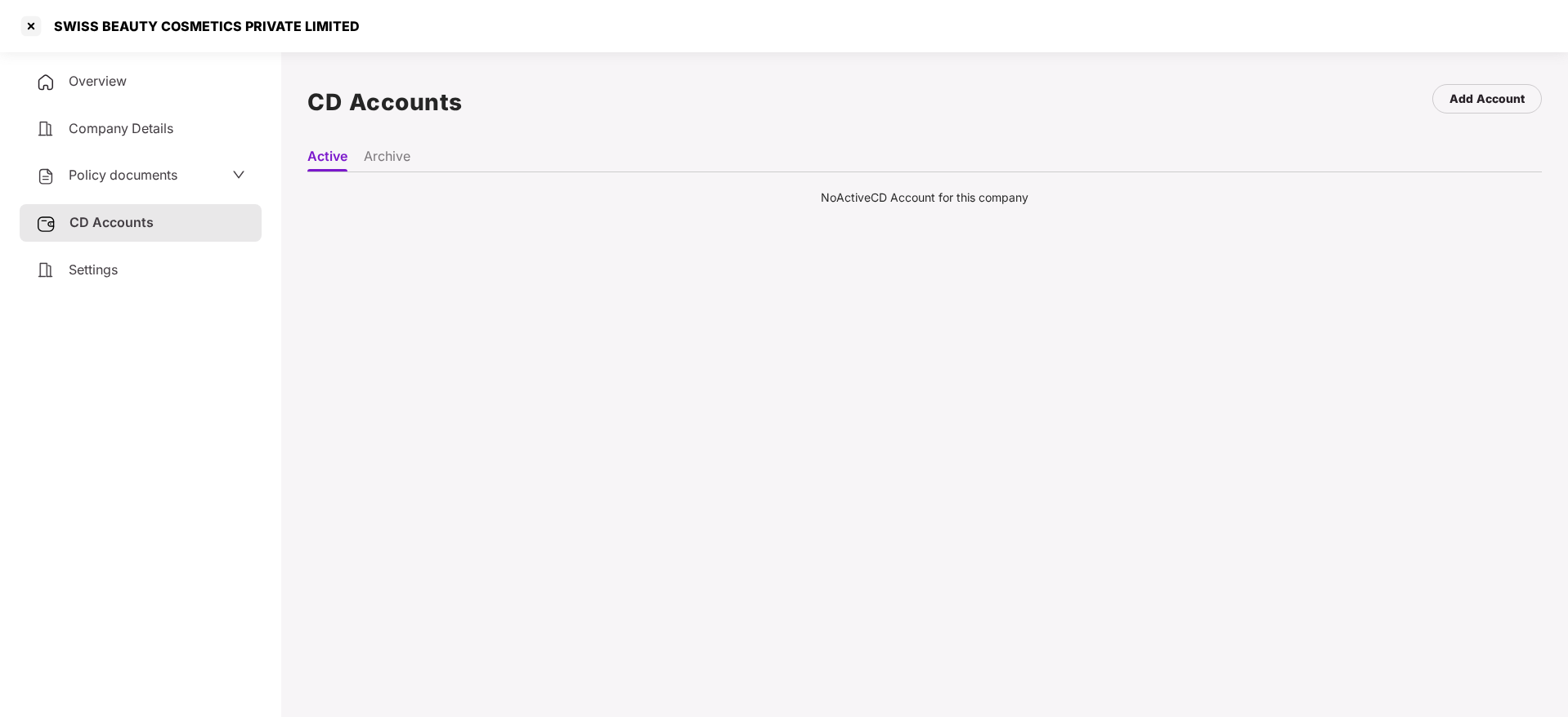
click at [392, 156] on li "Archive" at bounding box center [387, 160] width 47 height 24
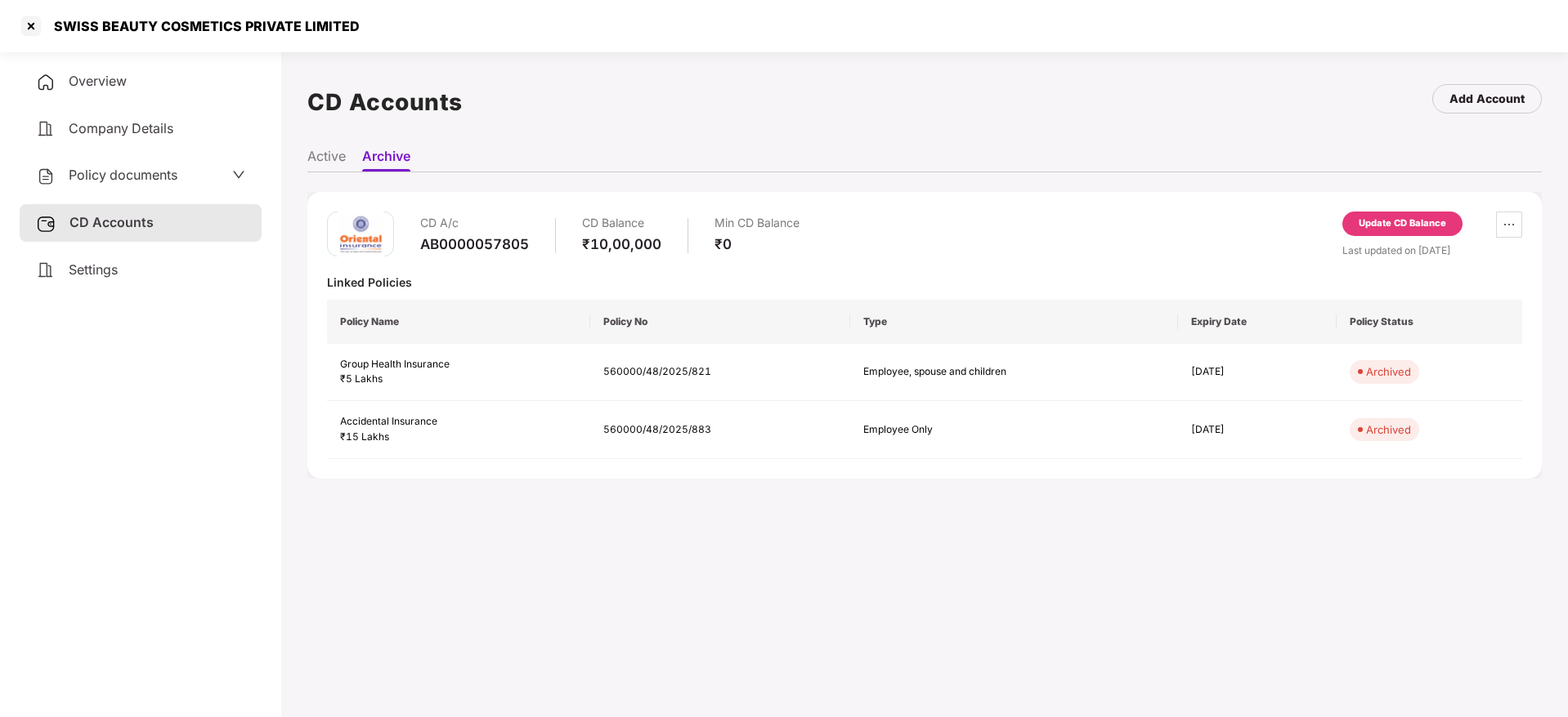
click at [328, 162] on li "Active" at bounding box center [326, 160] width 38 height 24
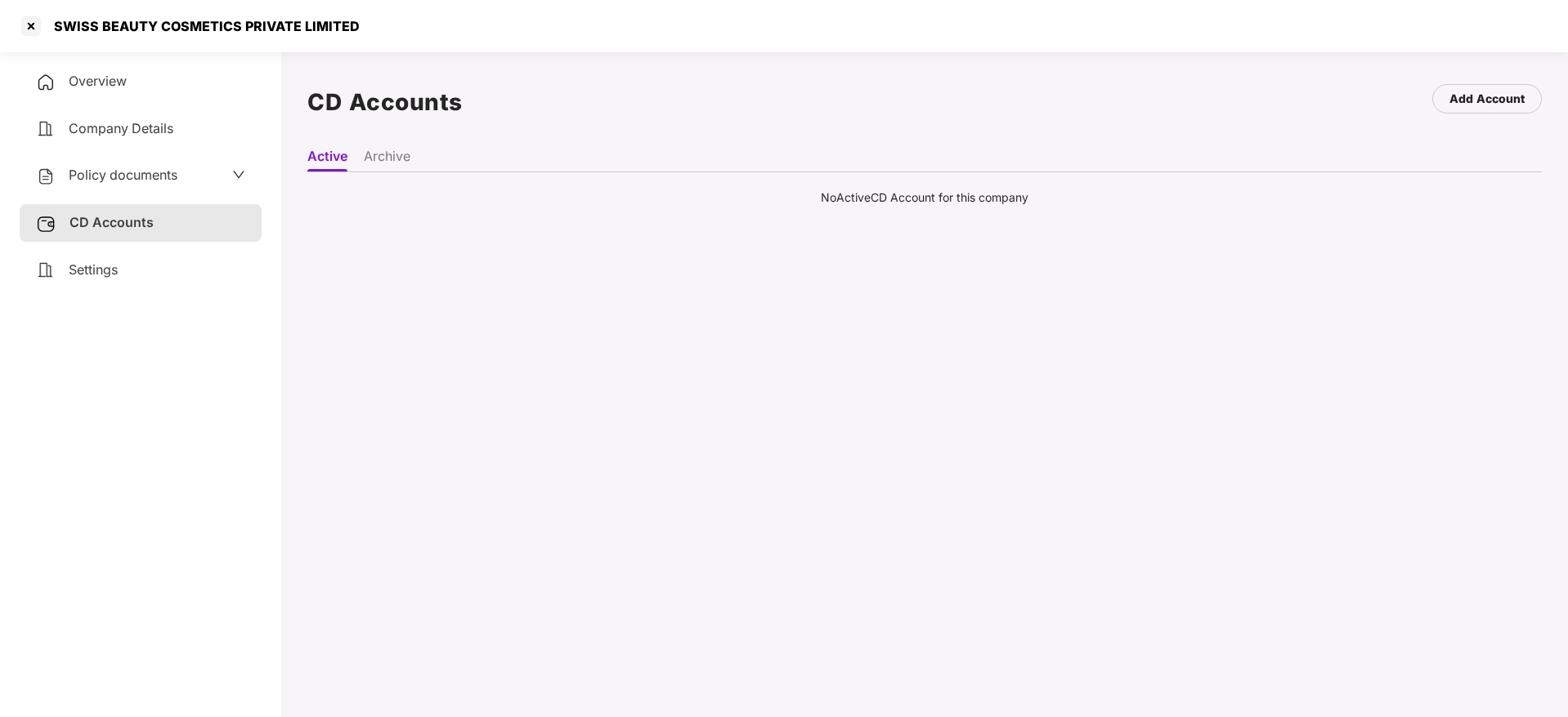
click at [382, 155] on li "Archive" at bounding box center [387, 160] width 47 height 24
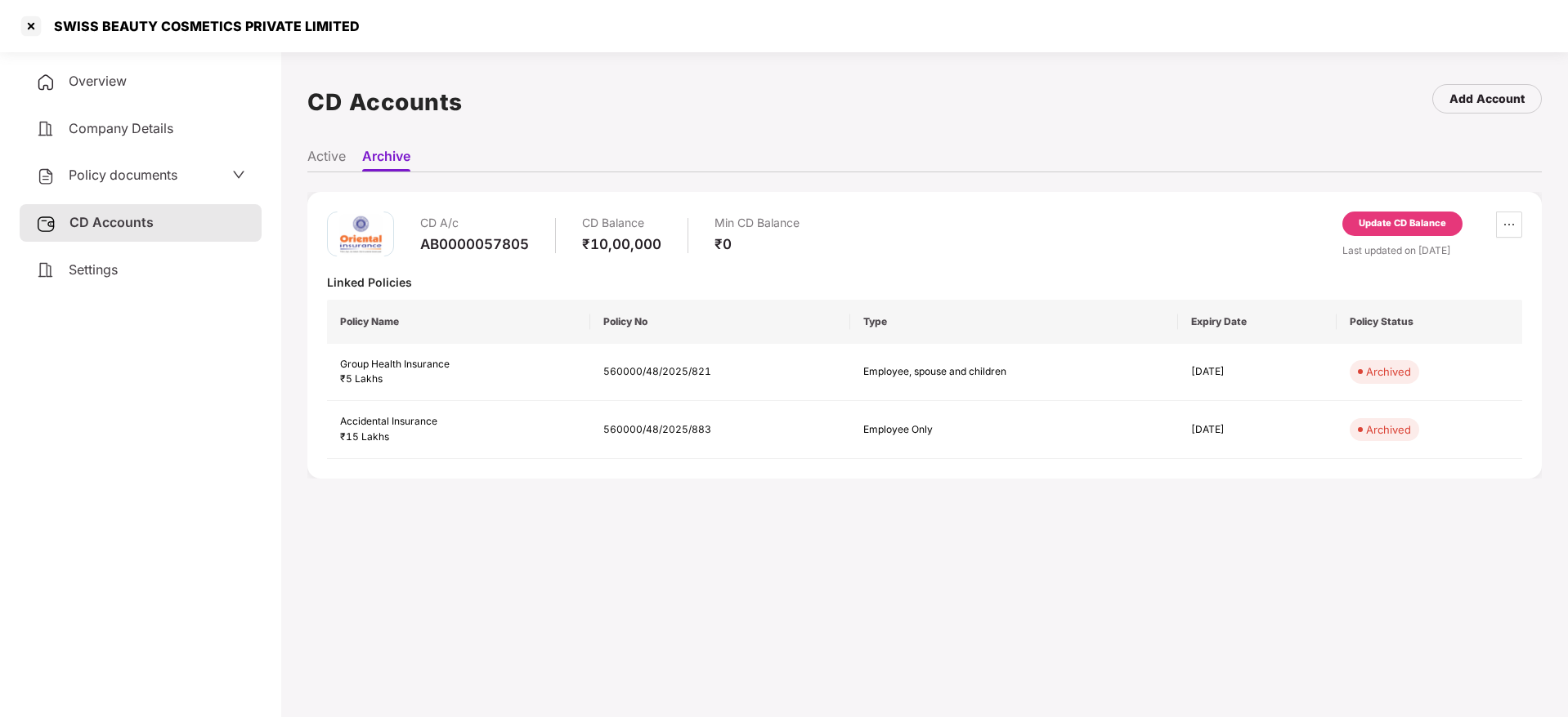
click at [321, 151] on li "Active" at bounding box center [326, 160] width 38 height 24
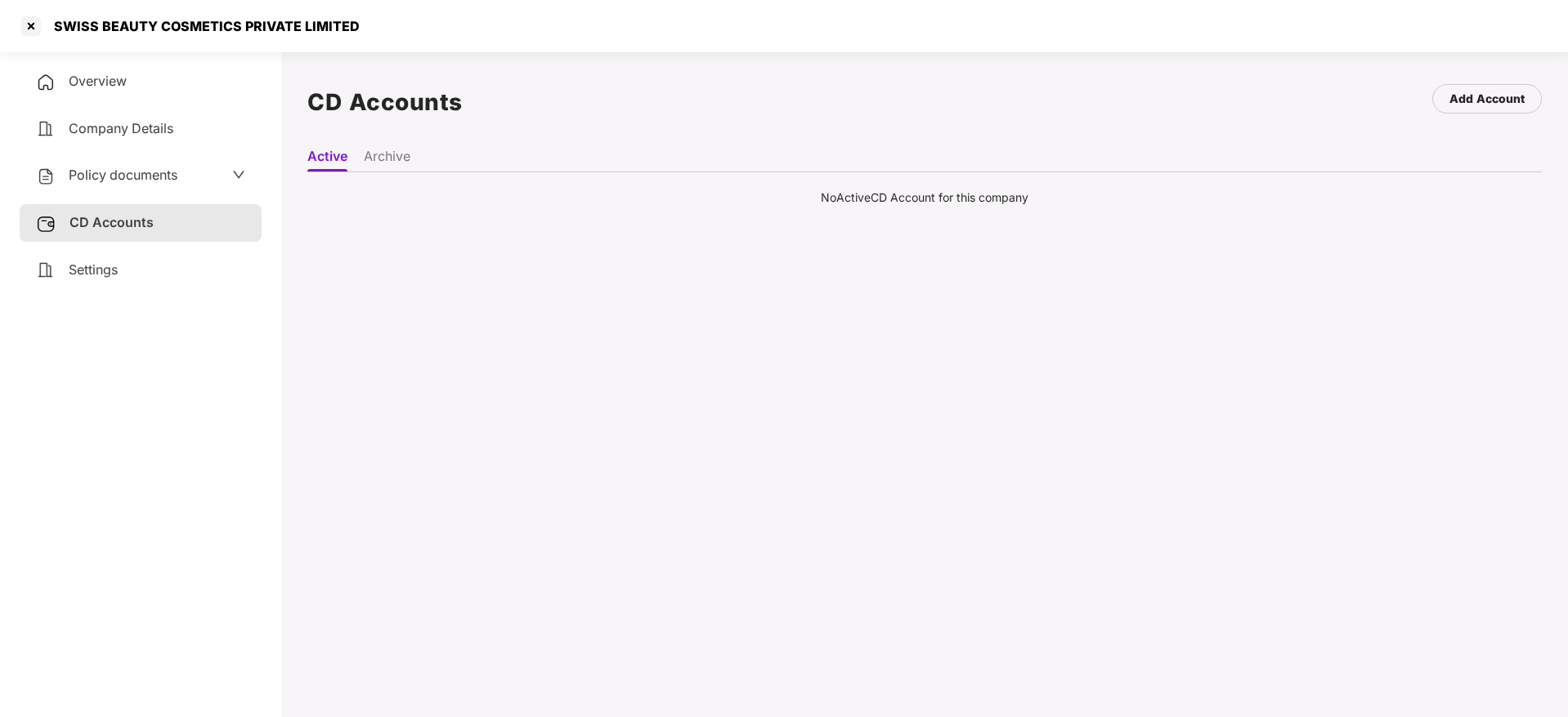
click at [377, 157] on li "Archive" at bounding box center [387, 160] width 47 height 24
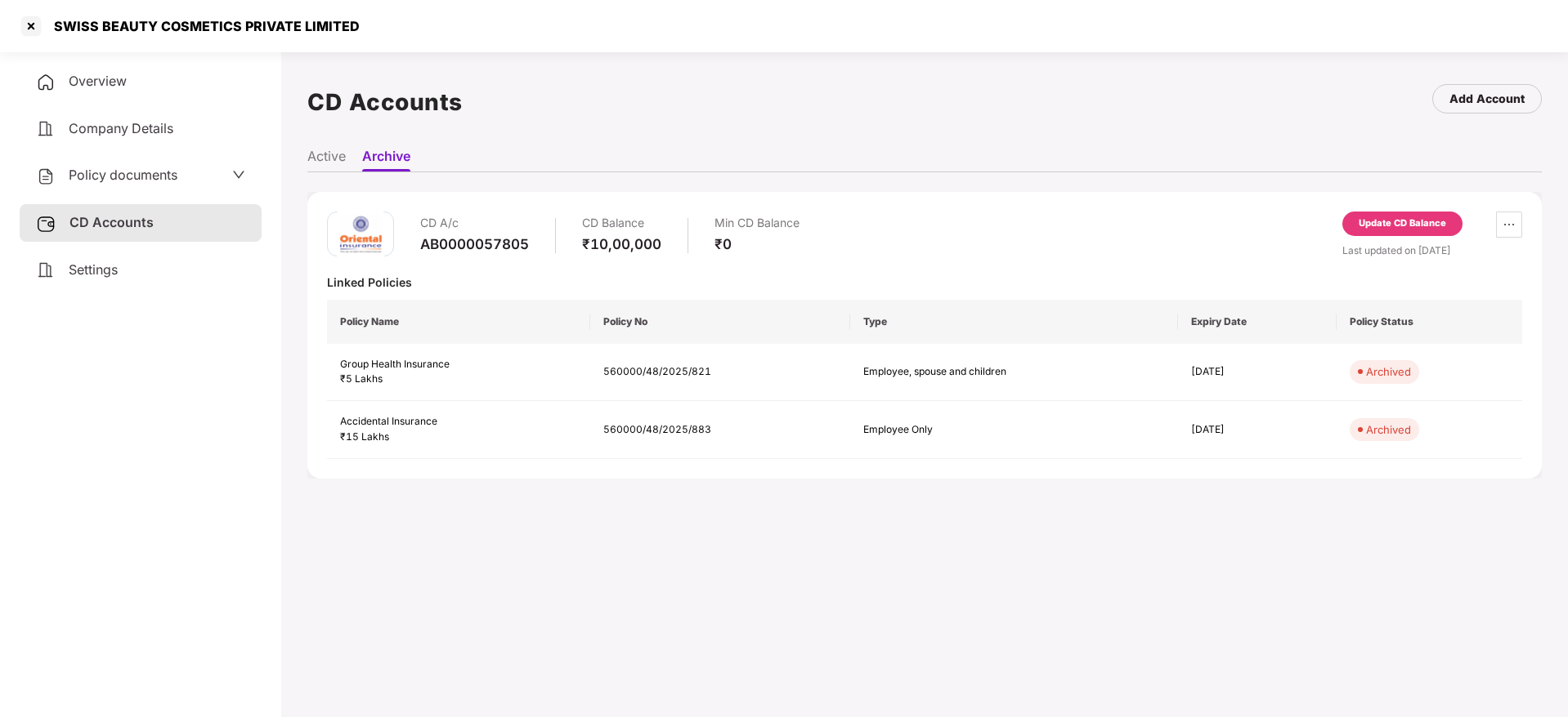
click at [327, 160] on li "Active" at bounding box center [326, 160] width 38 height 24
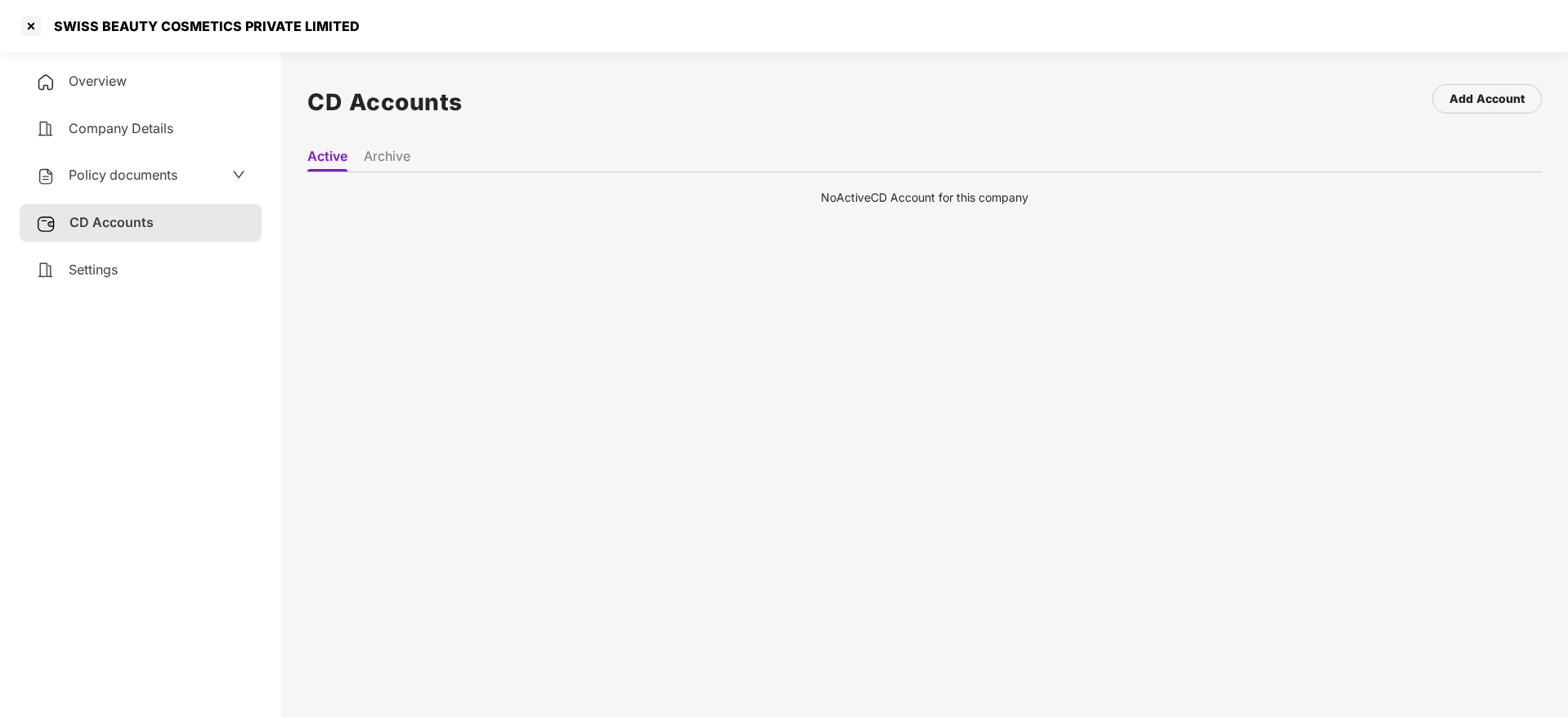
click at [100, 127] on span "Company Details" at bounding box center [121, 127] width 105 height 16
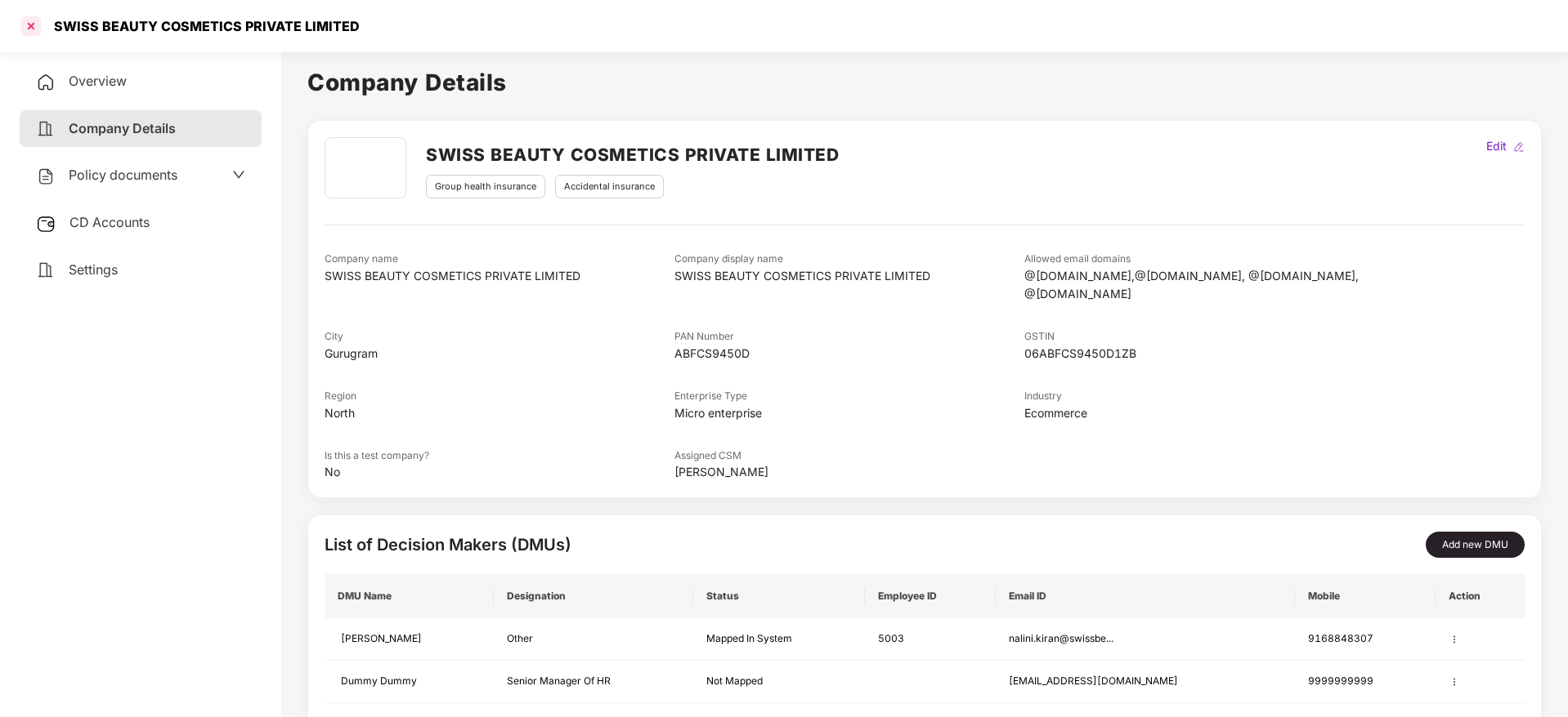
click at [21, 13] on div at bounding box center [31, 27] width 27 height 27
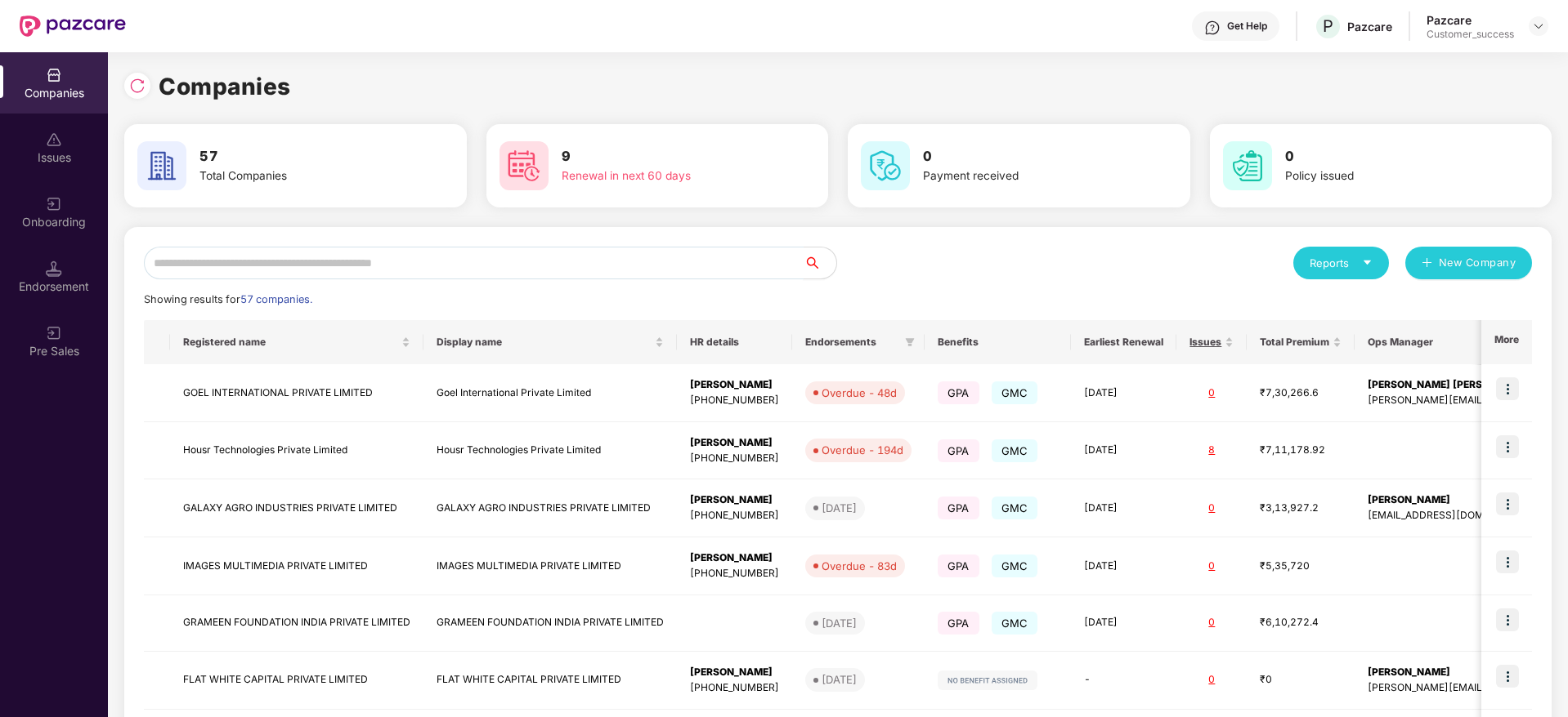
click at [357, 271] on input "text" at bounding box center [473, 263] width 660 height 32
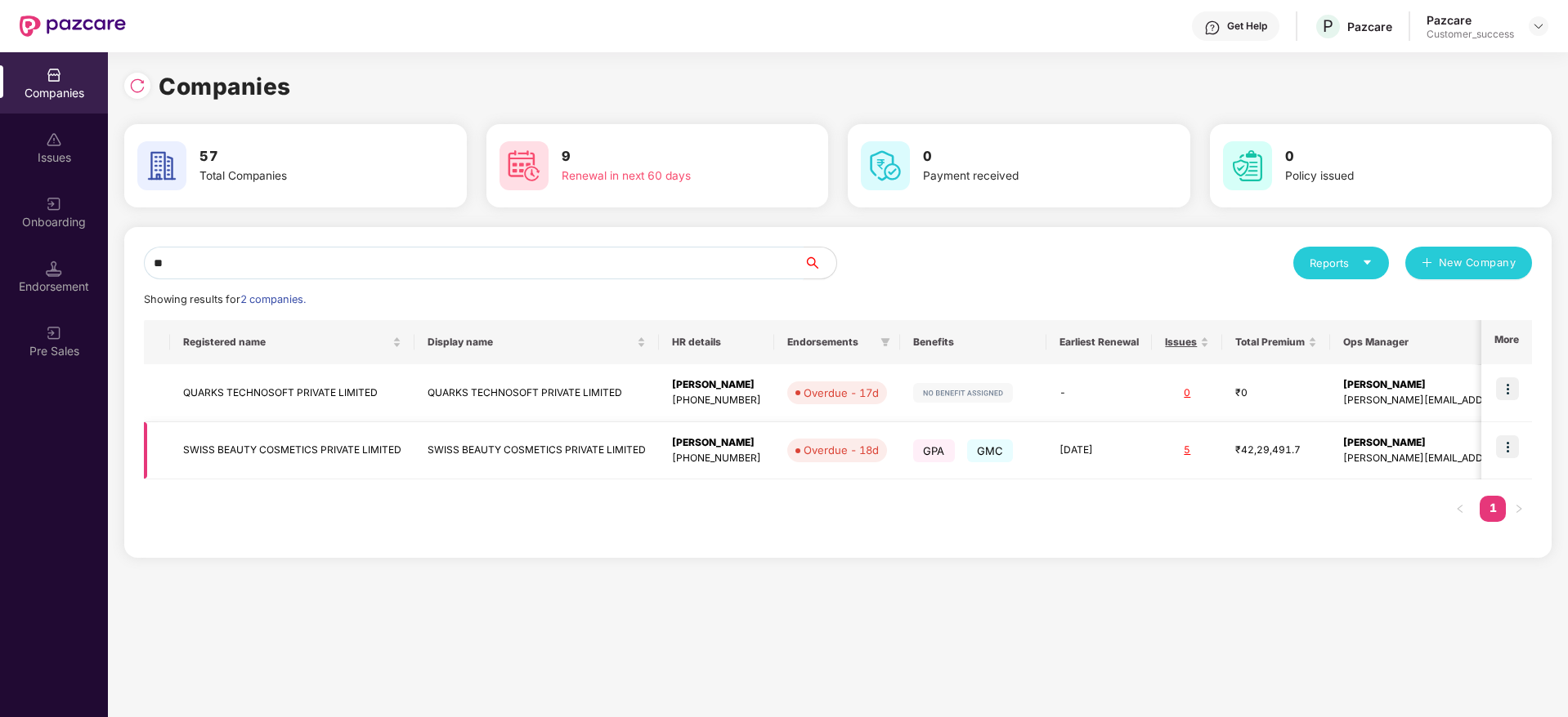
type input "**"
click at [293, 454] on td "SWISS BEAUTY COSMETICS PRIVATE LIMITED" at bounding box center [292, 451] width 244 height 58
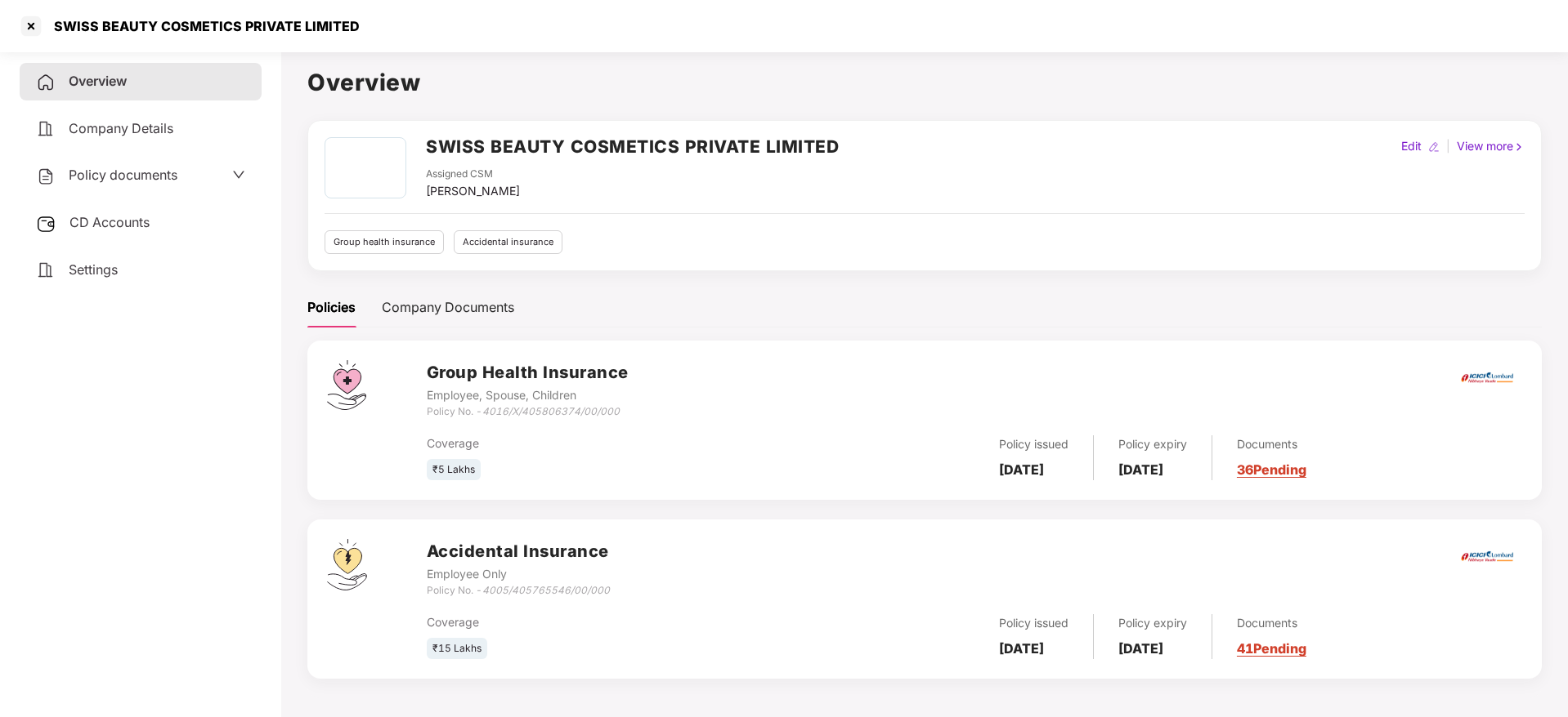
click at [131, 217] on span "CD Accounts" at bounding box center [109, 221] width 80 height 16
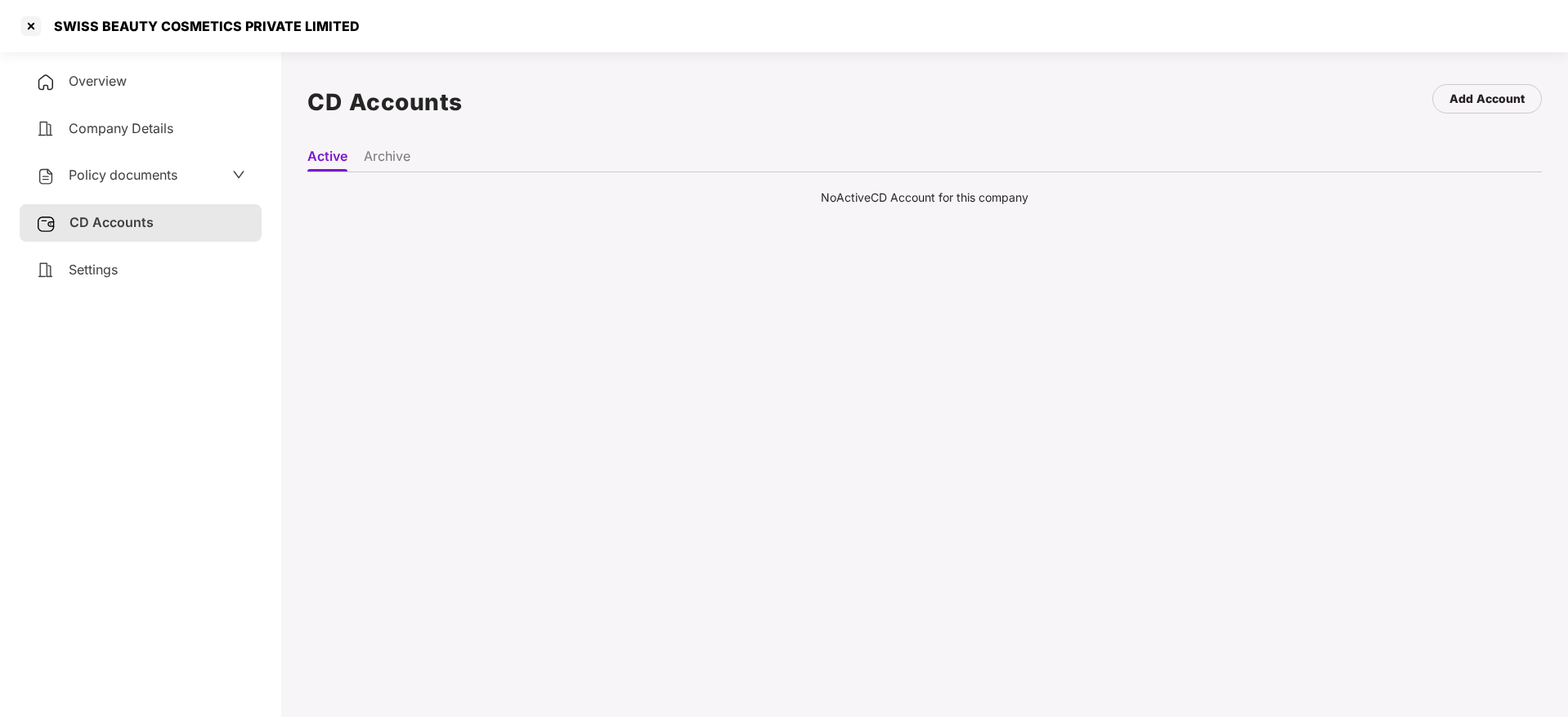
click at [66, 84] on div "Overview" at bounding box center [141, 82] width 242 height 38
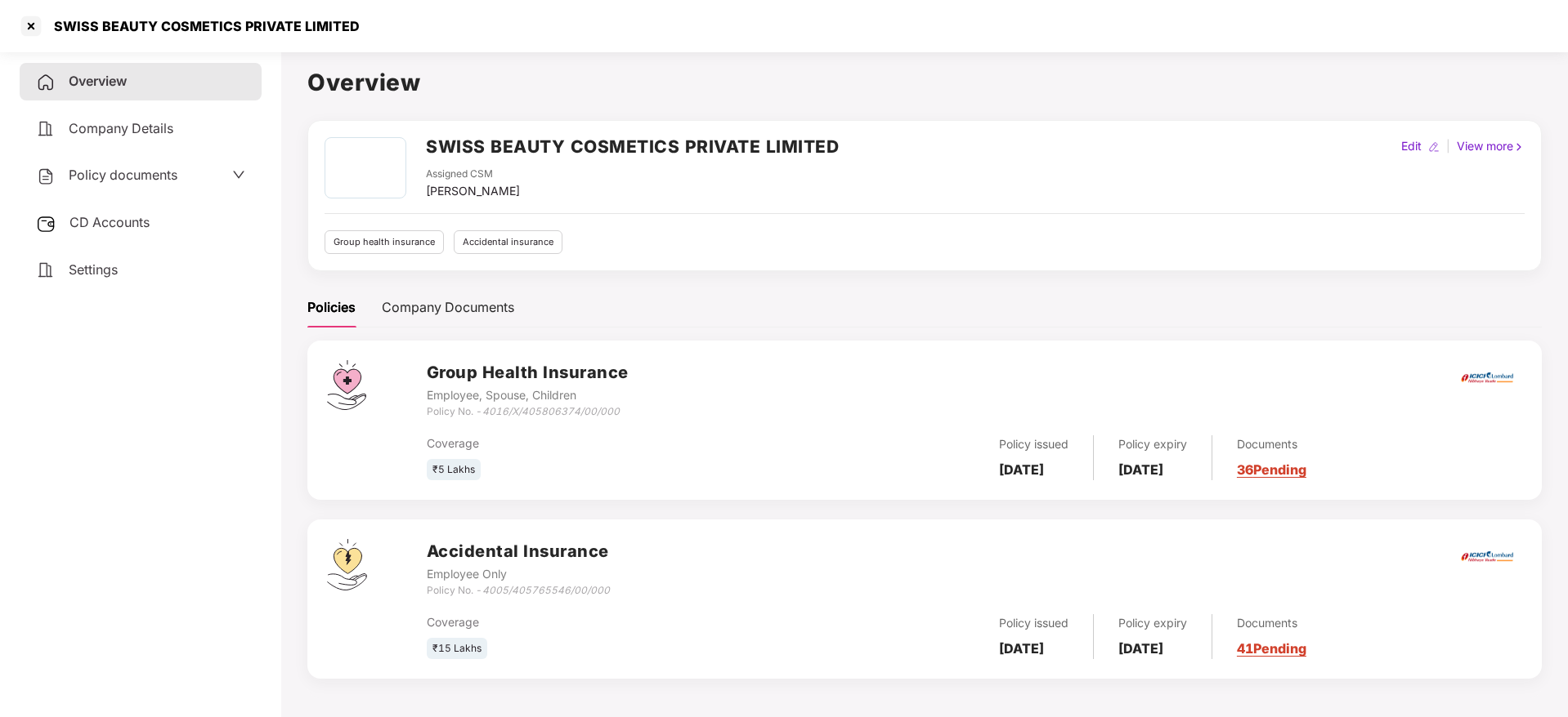
click at [1303, 470] on link "36 Pending" at bounding box center [1272, 469] width 69 height 16
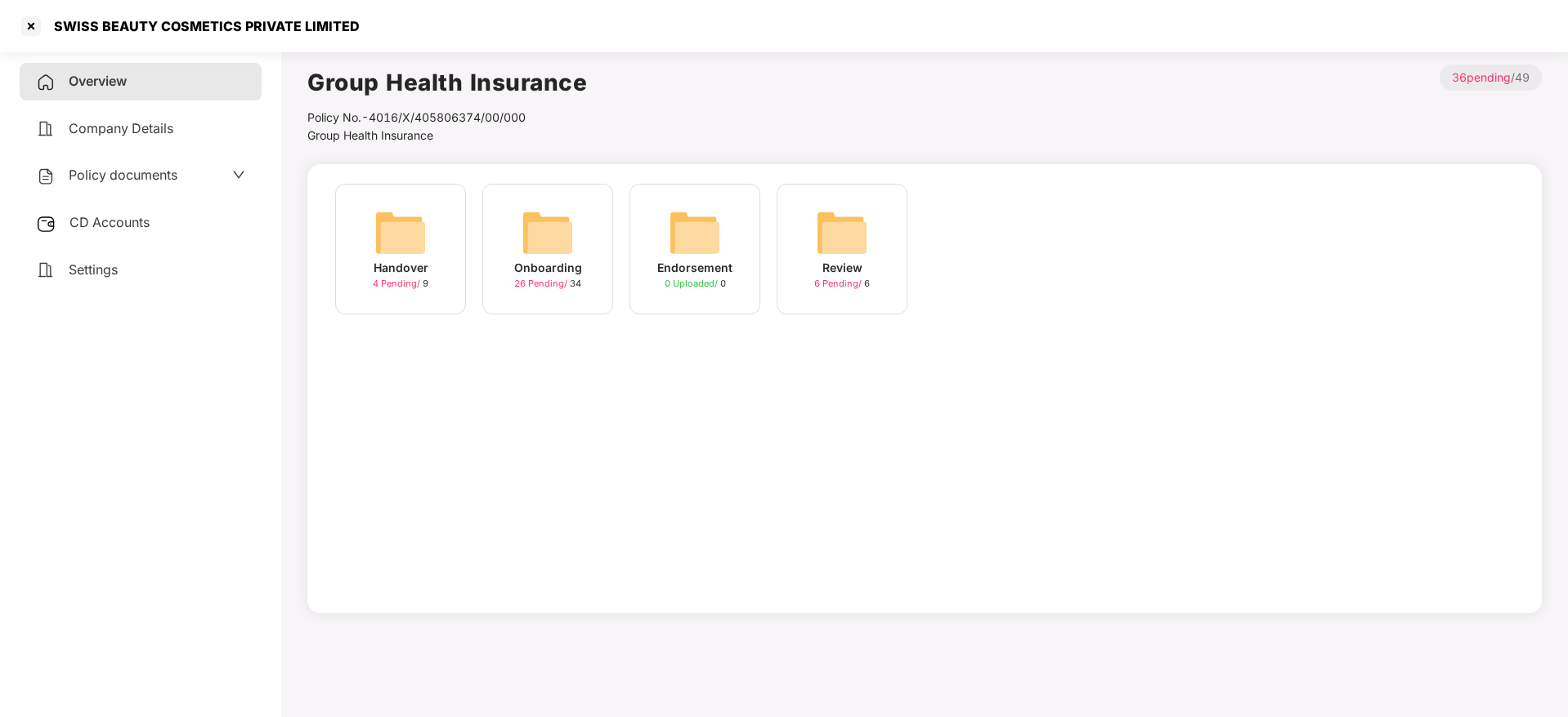
click at [419, 239] on img at bounding box center [400, 233] width 52 height 52
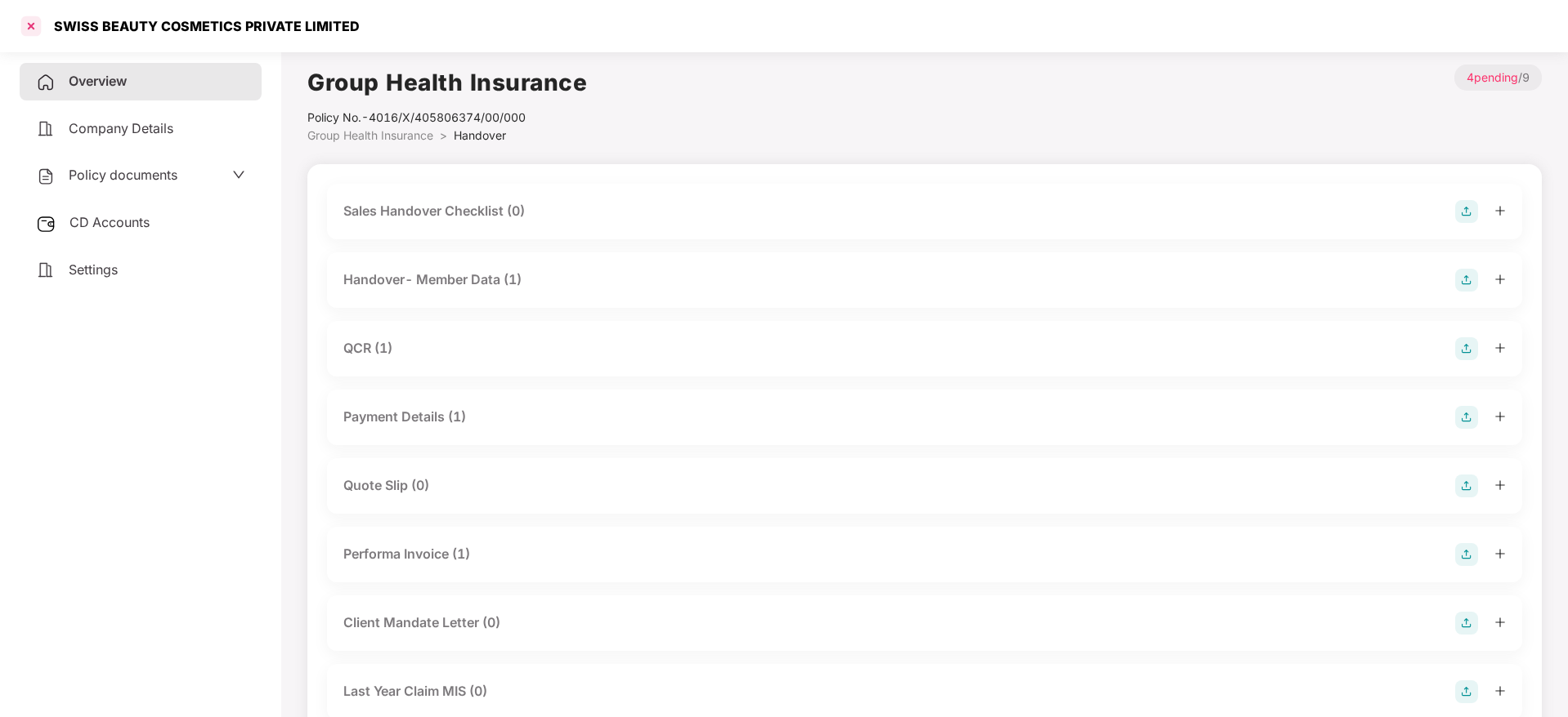
click at [35, 30] on div at bounding box center [31, 27] width 27 height 27
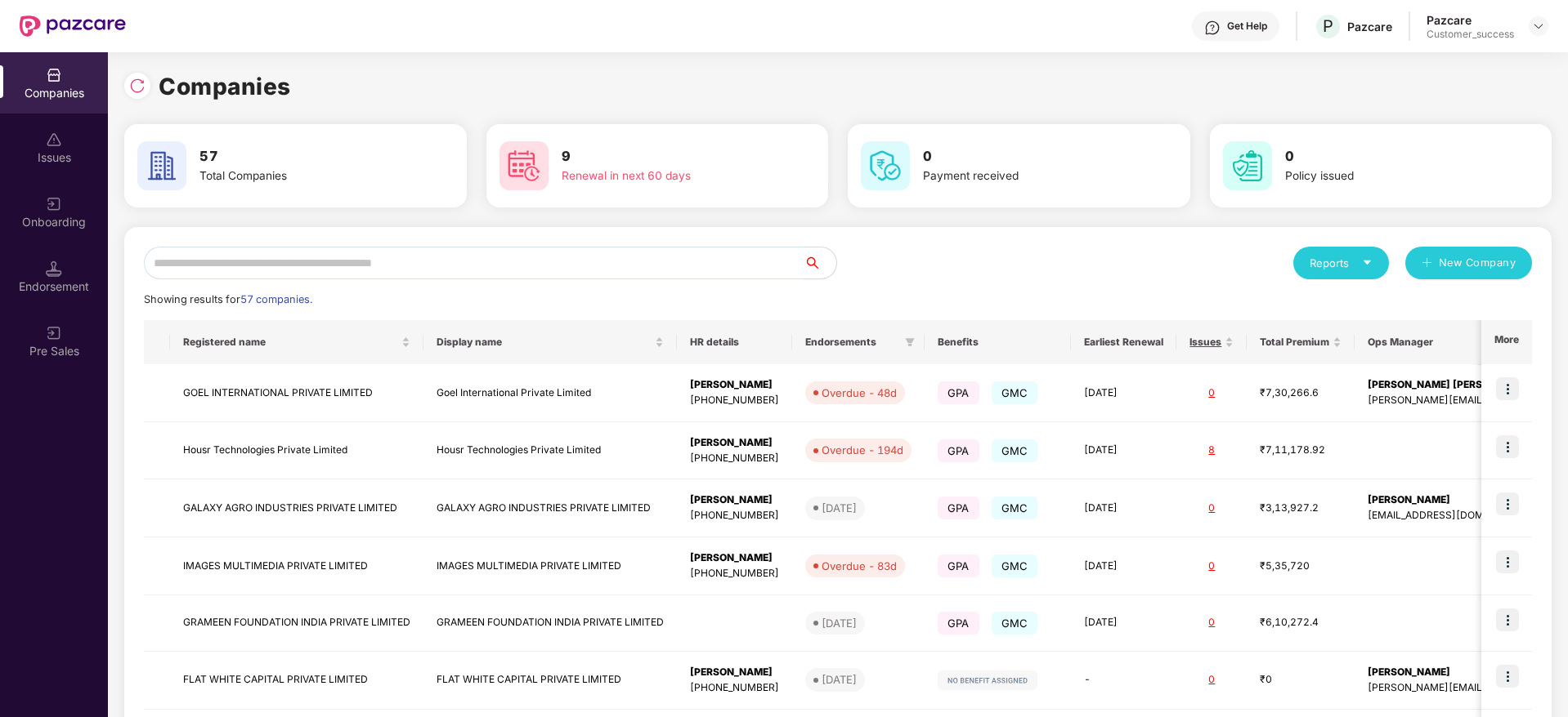
click at [436, 251] on input "text" at bounding box center [473, 263] width 660 height 32
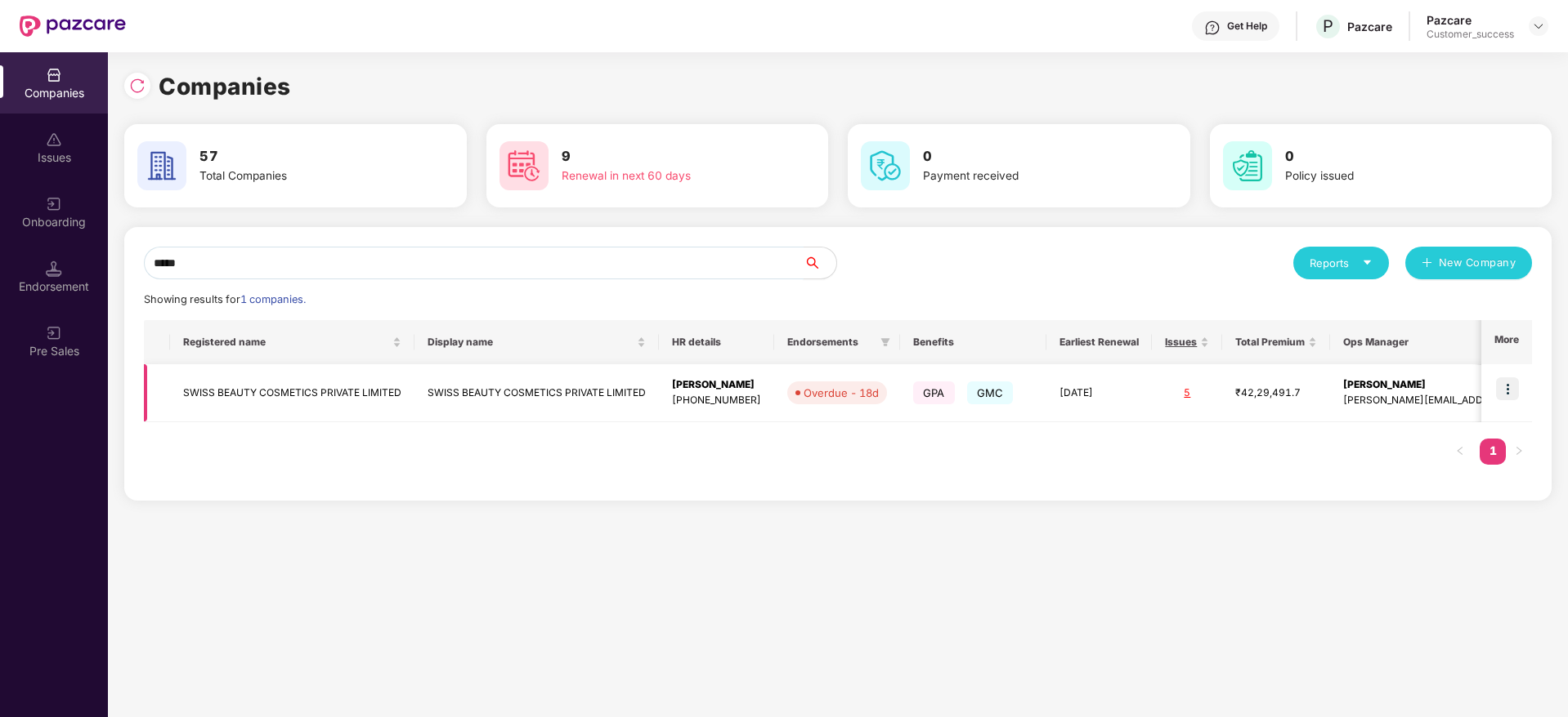
type input "*****"
click at [377, 398] on td "SWISS BEAUTY COSMETICS PRIVATE LIMITED" at bounding box center [292, 393] width 244 height 58
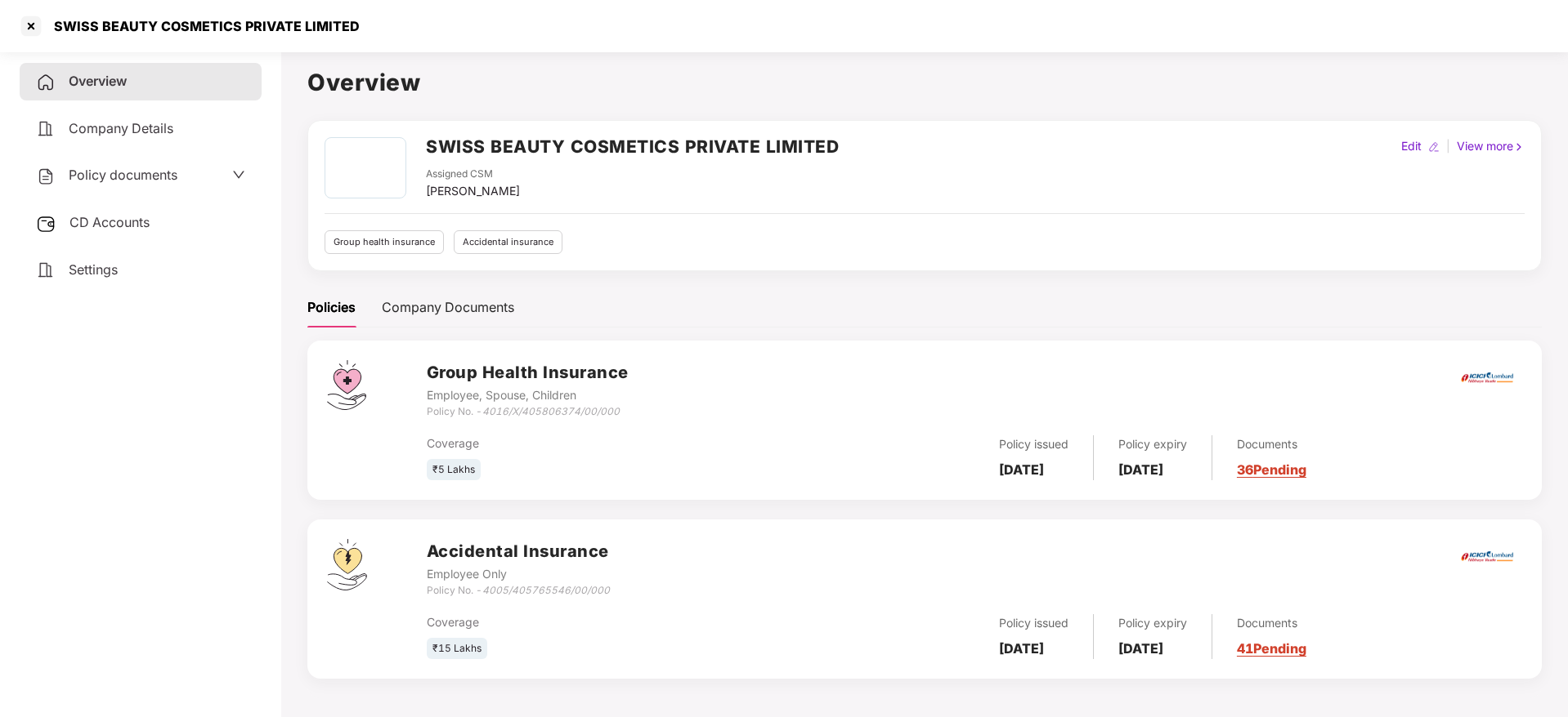
click at [1307, 647] on link "41 Pending" at bounding box center [1272, 649] width 69 height 16
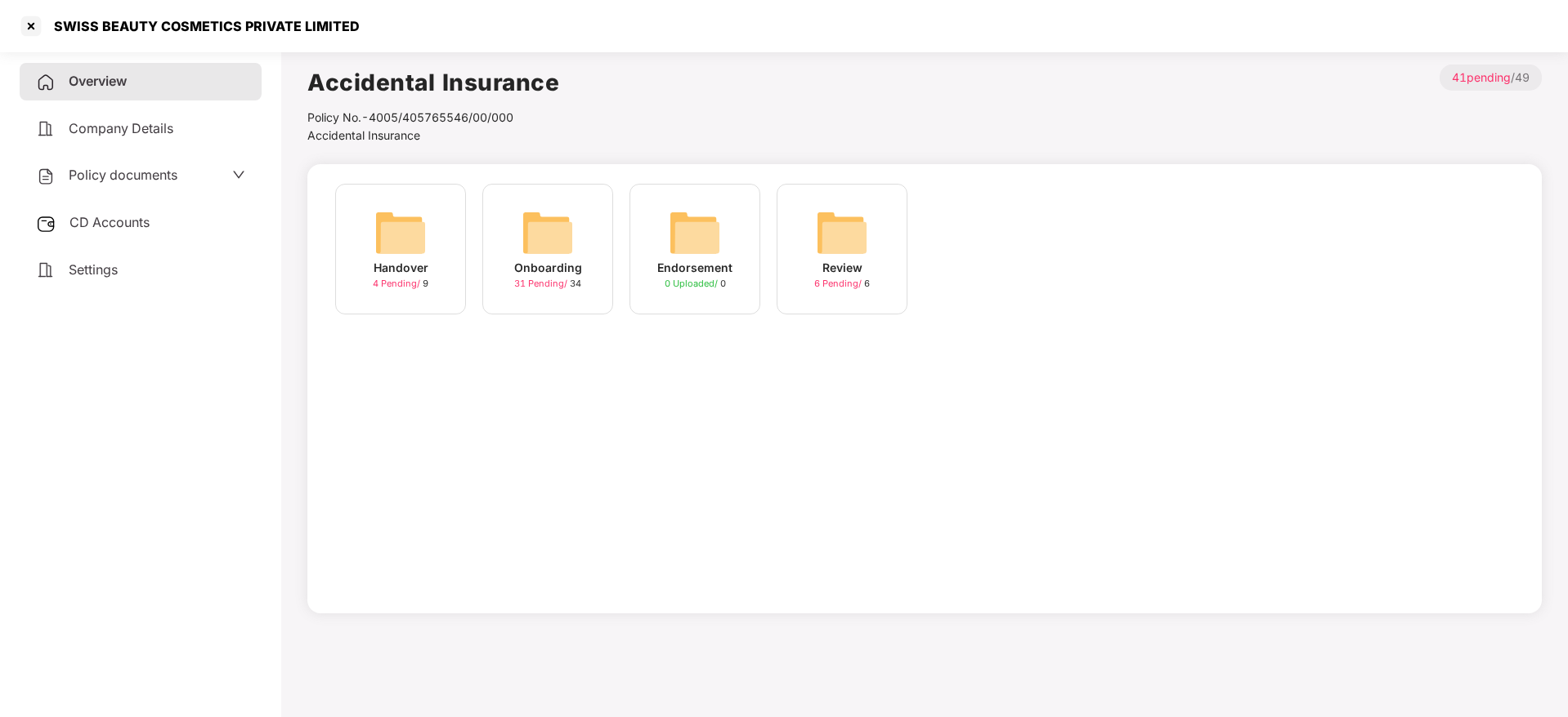
click at [541, 232] on img at bounding box center [547, 233] width 52 height 52
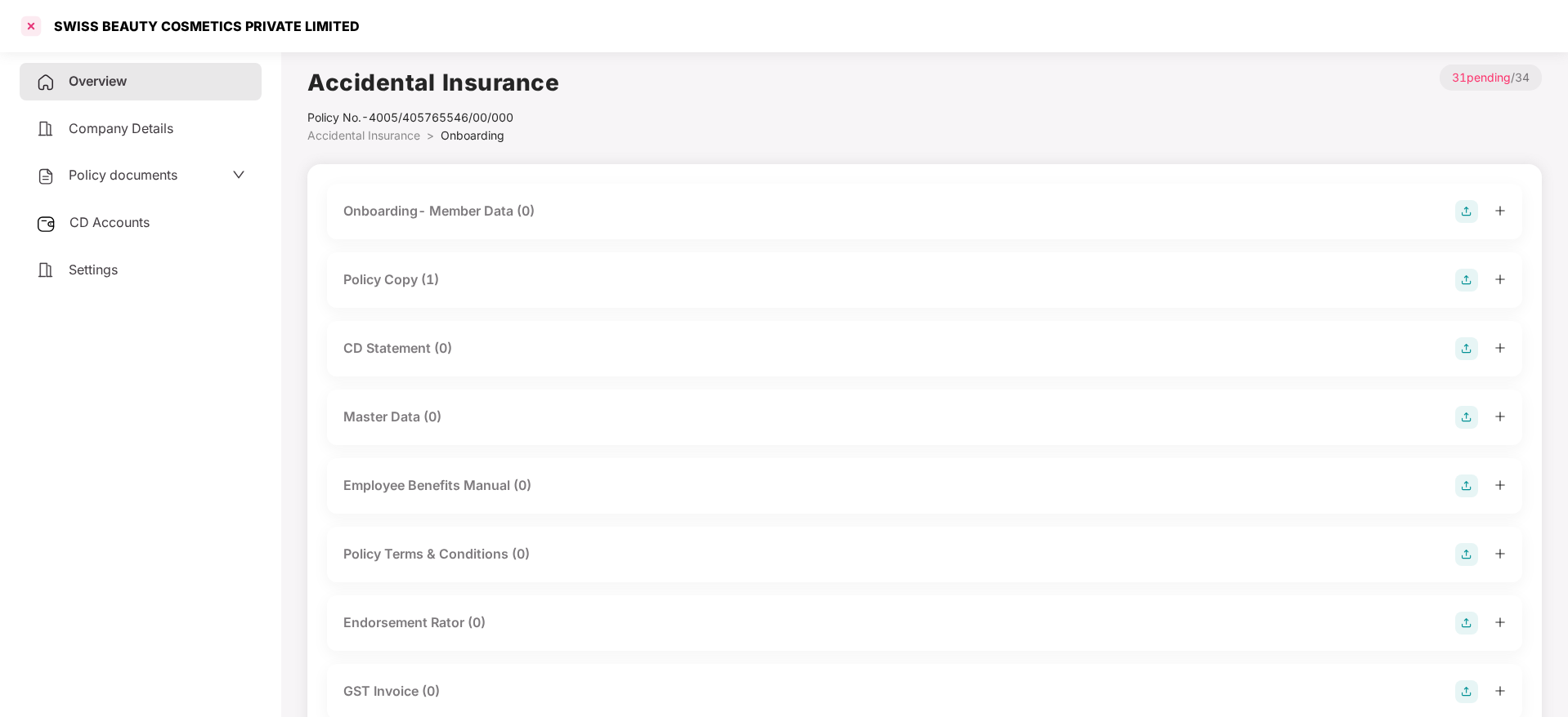
click at [29, 26] on div at bounding box center [31, 27] width 27 height 27
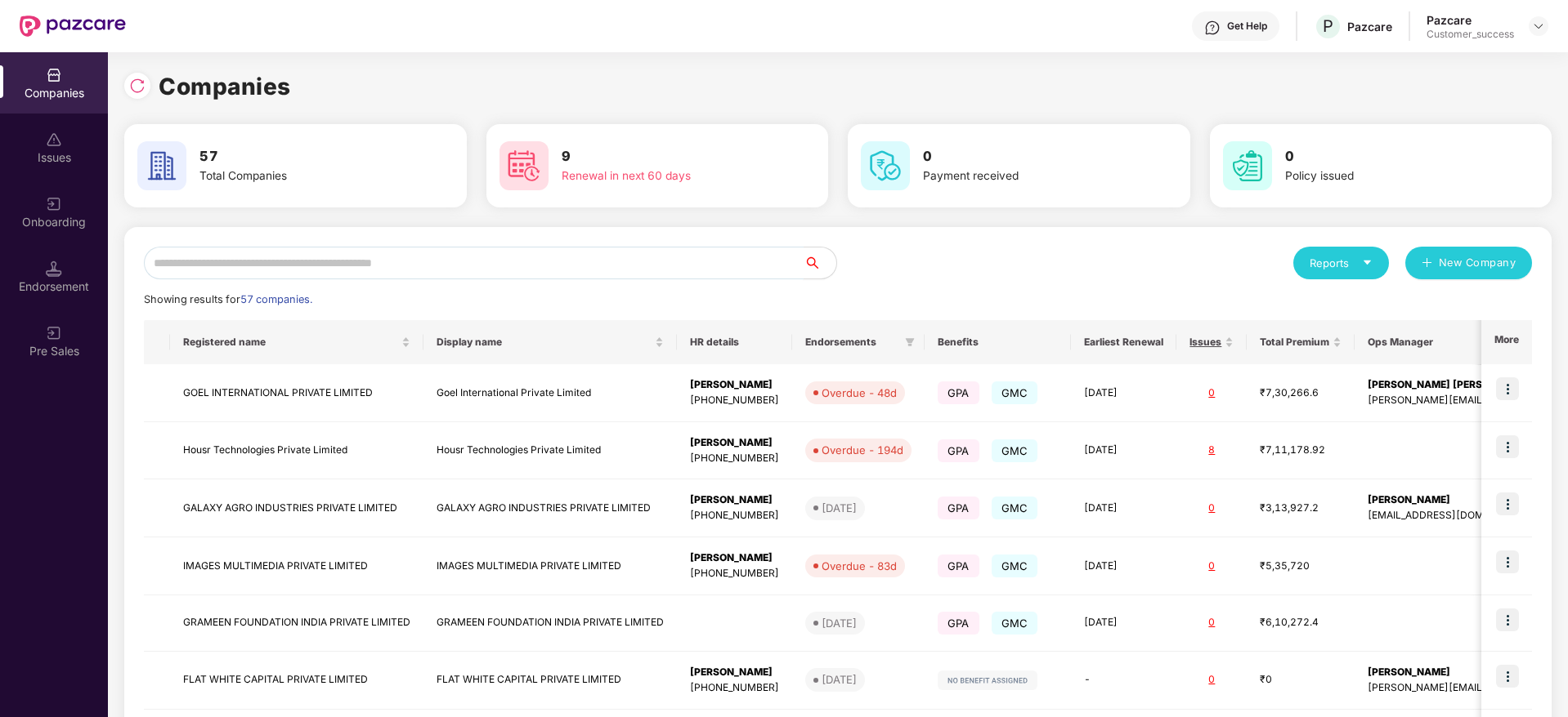
click at [502, 268] on input "text" at bounding box center [473, 263] width 660 height 32
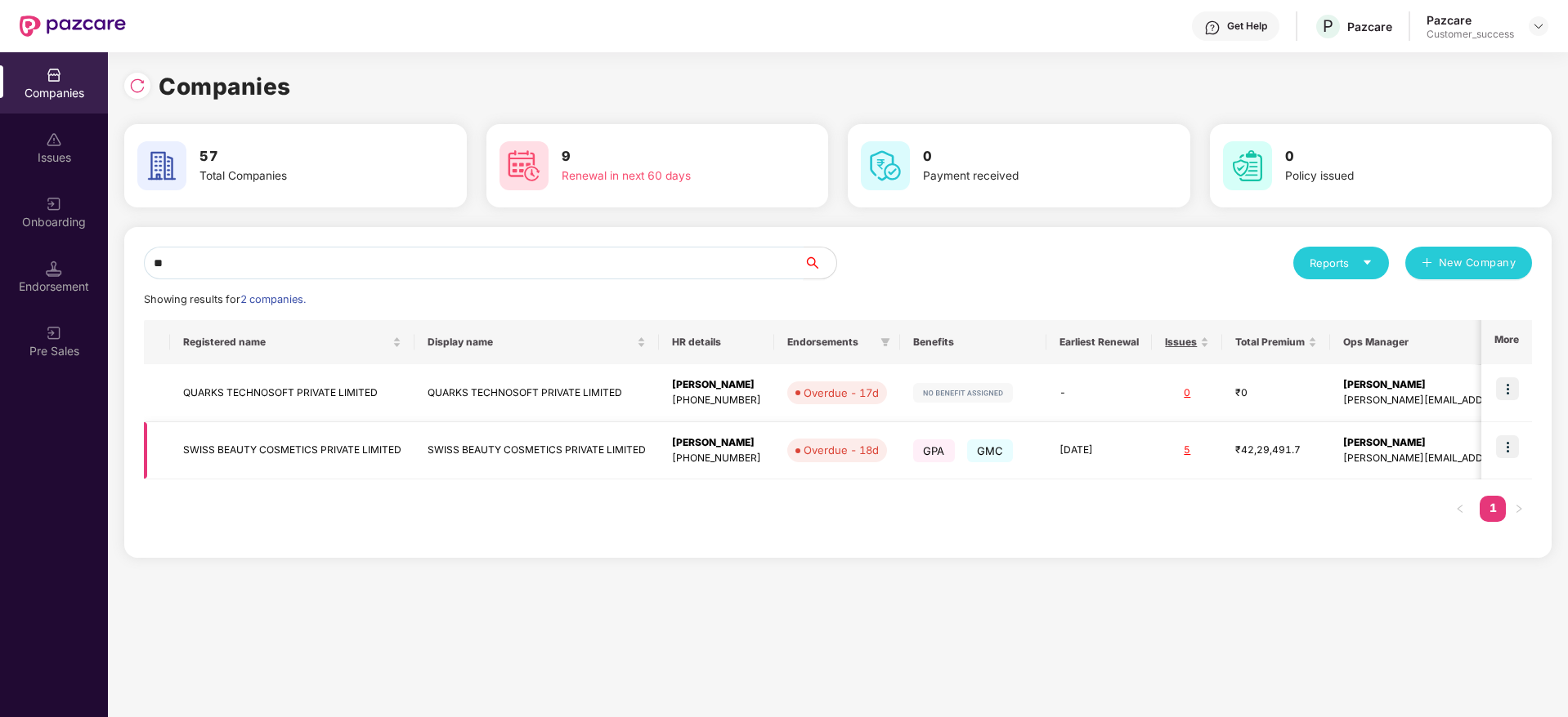
type input "**"
click at [293, 453] on td "SWISS BEAUTY COSMETICS PRIVATE LIMITED" at bounding box center [292, 451] width 244 height 58
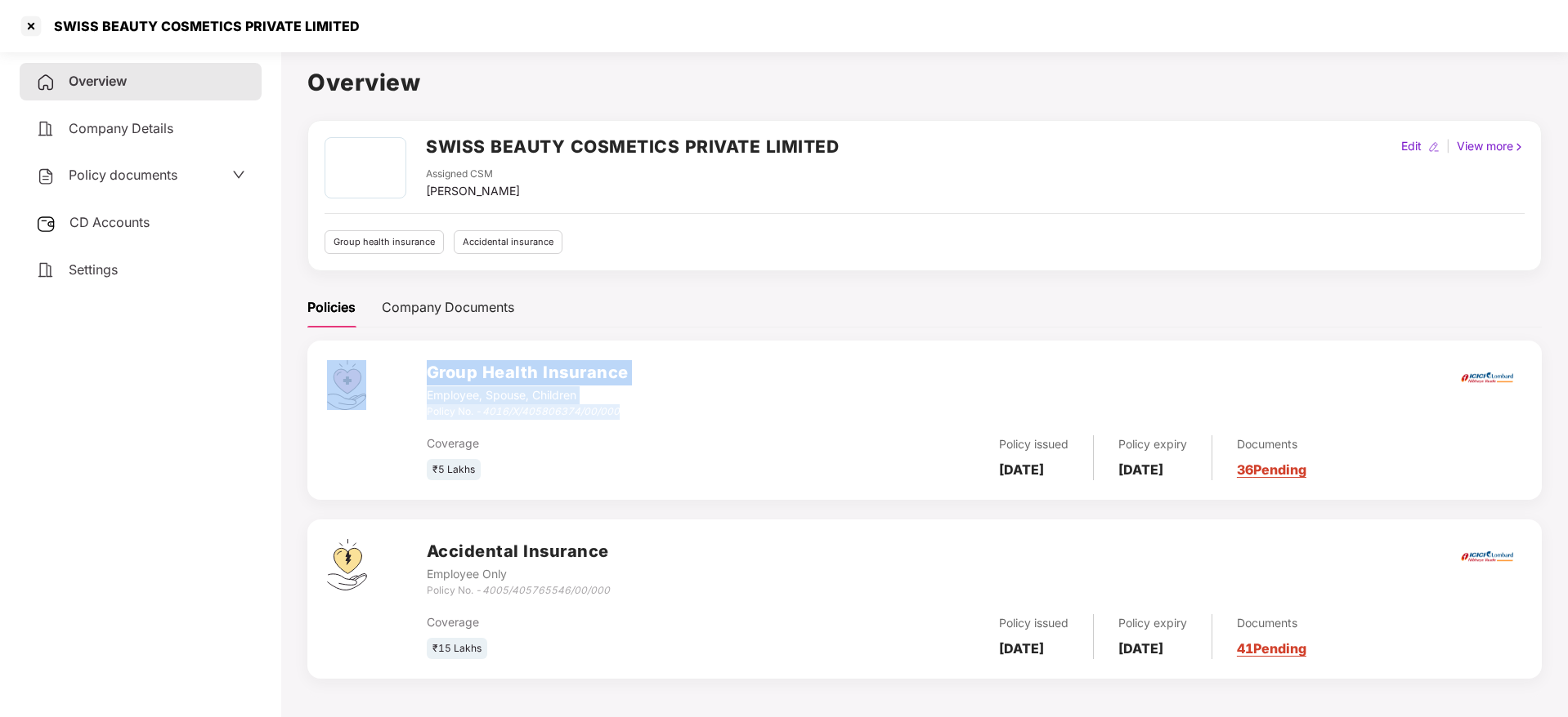
drag, startPoint x: 637, startPoint y: 417, endPoint x: 425, endPoint y: 417, distance: 212.0
click at [425, 417] on div "Group Health Insurance Employee, Spouse, Children Policy No. - 4016/X/405806374…" at bounding box center [924, 421] width 1234 height 160
click at [618, 421] on div "Coverage ₹5 Lakhs Policy issued [DATE] Policy expiry [DATE] Documents 36 Pending" at bounding box center [974, 450] width 1096 height 62
drag, startPoint x: 624, startPoint y: 413, endPoint x: 487, endPoint y: 416, distance: 137.0
click at [487, 416] on div "Policy No. - 4016/X/405806374/00/000" at bounding box center [527, 412] width 202 height 15
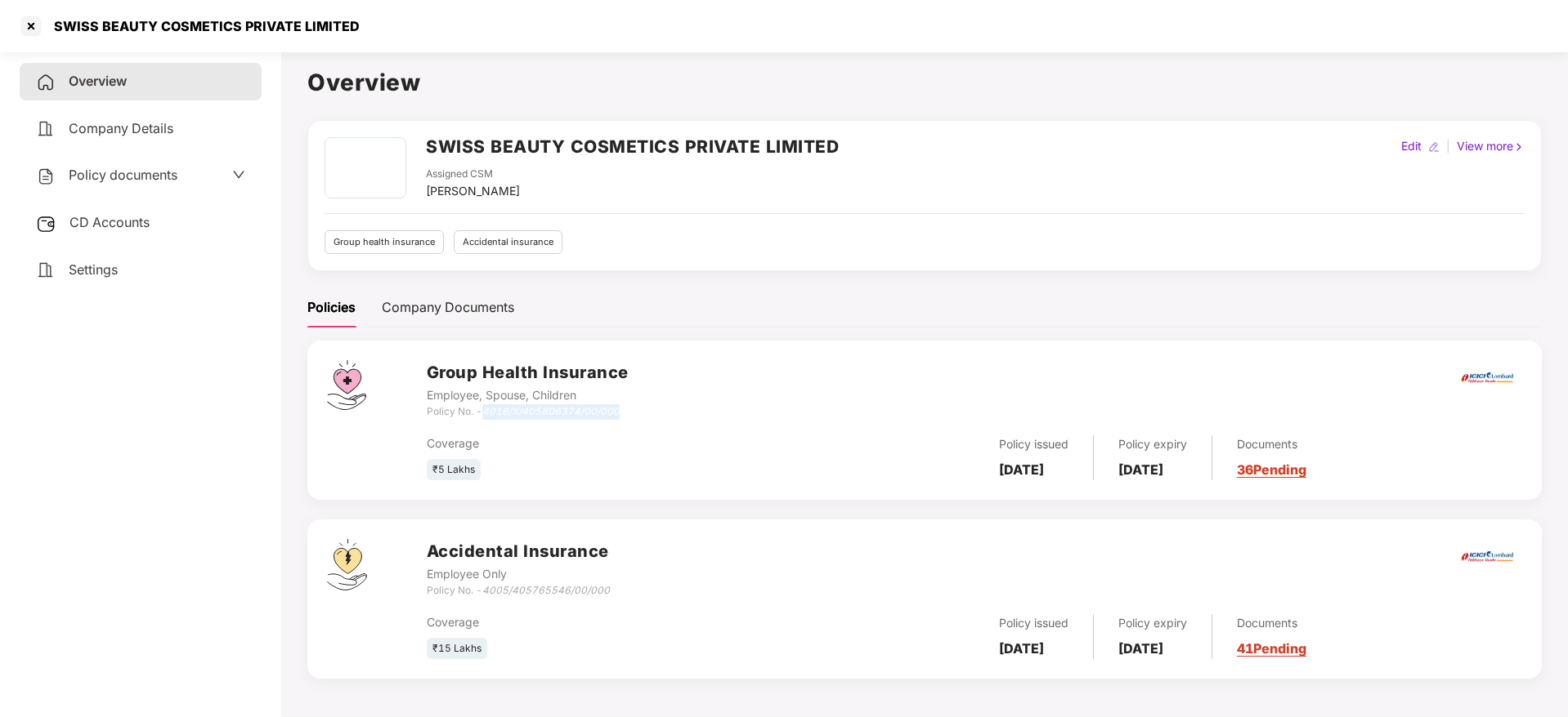
copy icon "4016/X/405806374/00/000"
